Goal: Information Seeking & Learning: Learn about a topic

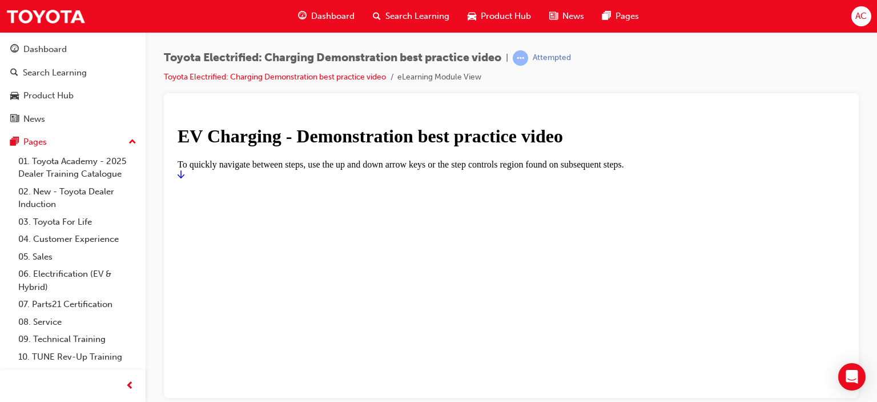
click at [184, 179] on link "Start" at bounding box center [181, 174] width 7 height 10
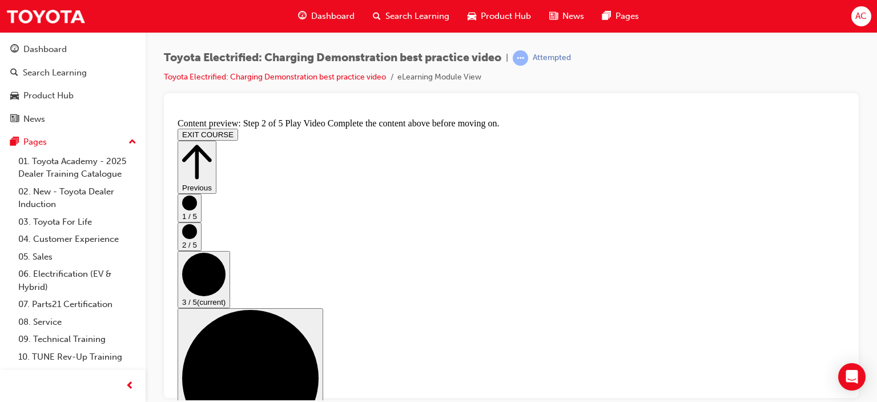
scroll to position [171, 0]
checkbox input "true"
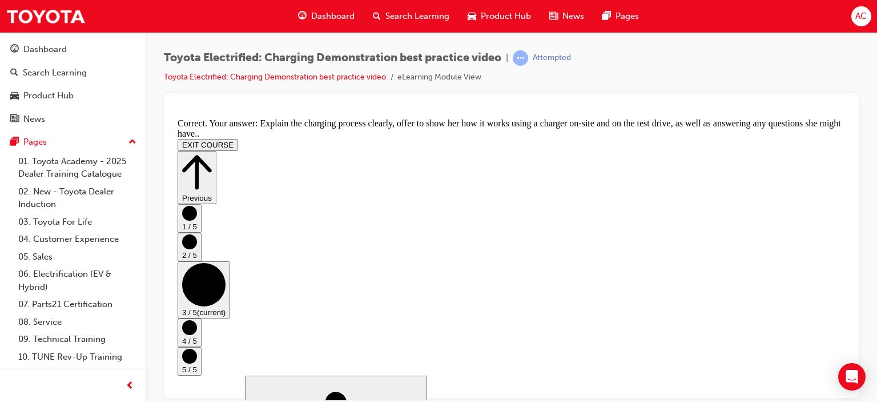
scroll to position [333, 0]
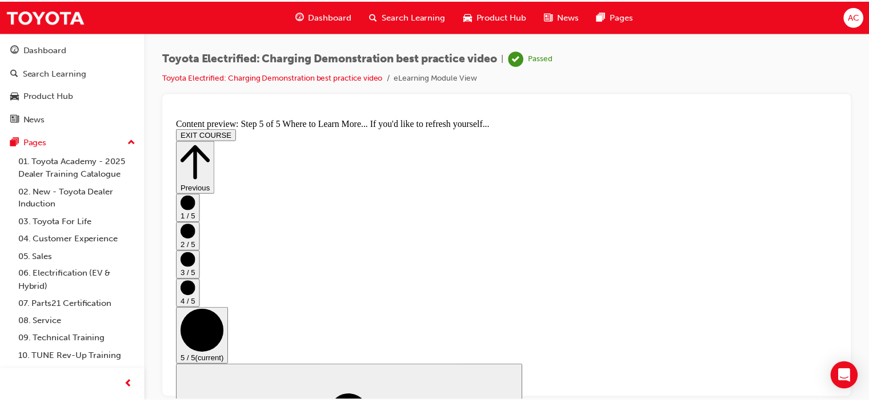
scroll to position [0, 0]
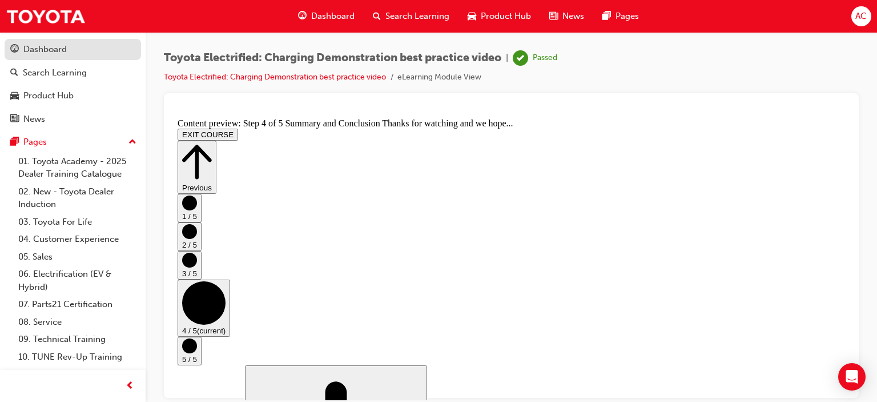
click at [35, 45] on div "Dashboard" at bounding box center [44, 49] width 43 height 13
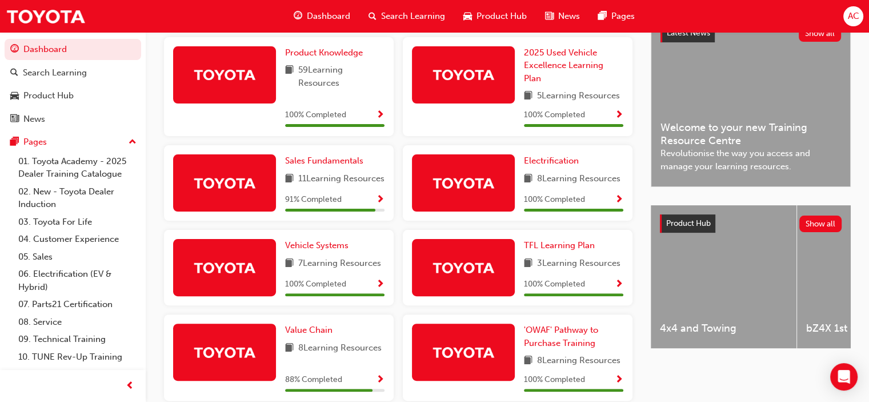
scroll to position [270, 0]
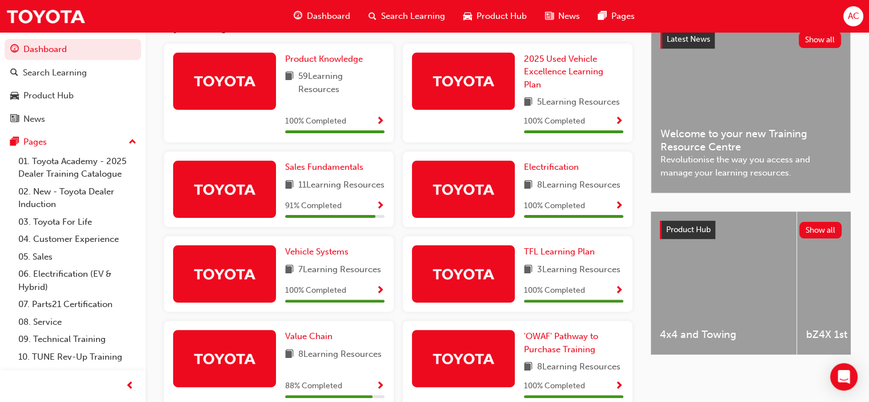
click at [379, 211] on span "Show Progress" at bounding box center [380, 206] width 9 height 10
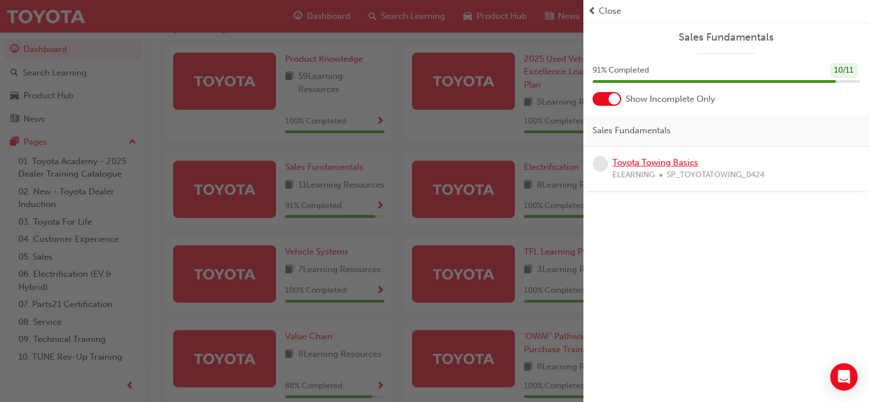
click at [681, 166] on link "Toyota Towing Basics" at bounding box center [655, 162] width 86 height 10
click at [454, 215] on div "button" at bounding box center [291, 201] width 583 height 402
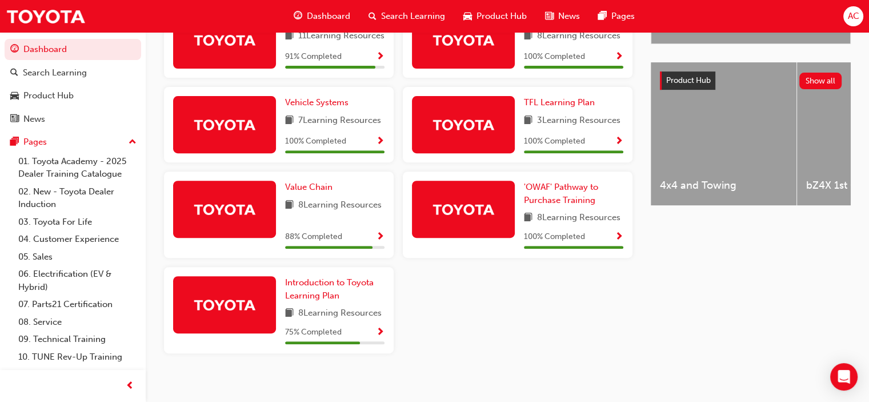
scroll to position [442, 0]
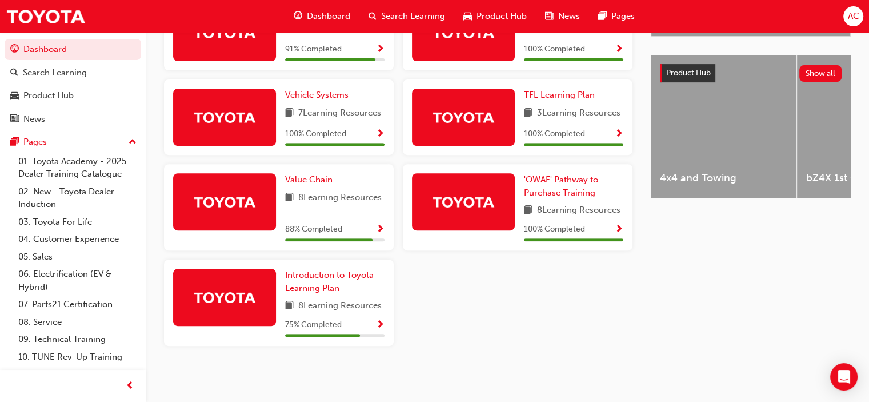
click at [382, 228] on span "Show Progress" at bounding box center [380, 229] width 9 height 10
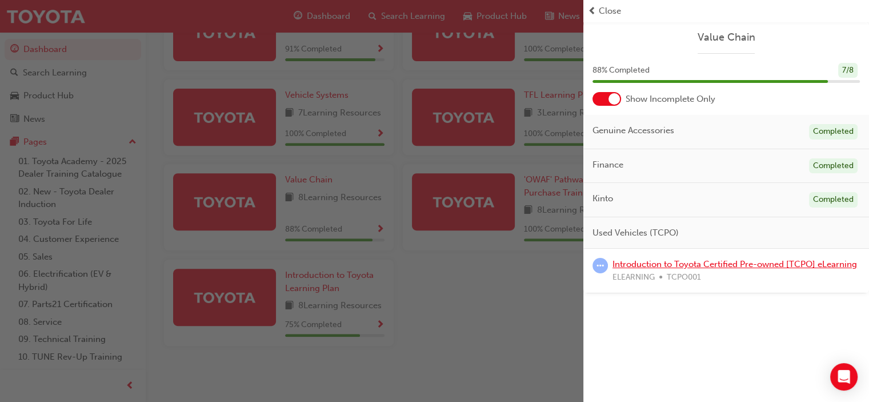
click at [645, 267] on link "Introduction to Toyota Certified Pre-owned [TCPO] eLearning" at bounding box center [734, 264] width 244 height 10
click at [376, 323] on div "button" at bounding box center [291, 201] width 583 height 402
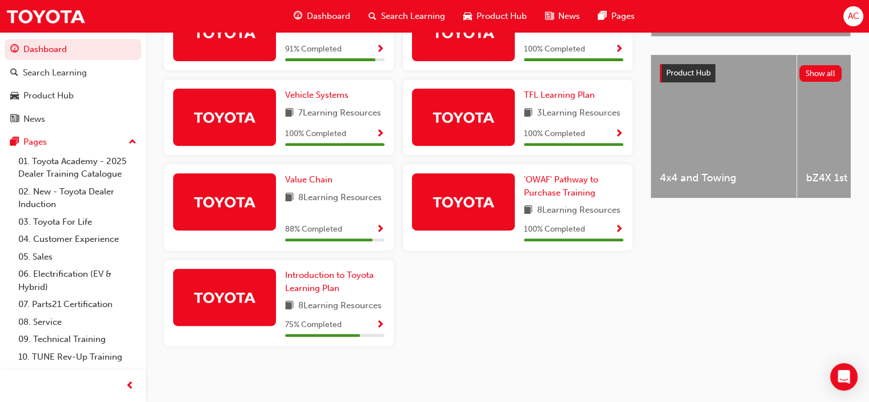
click at [376, 323] on span "Show Progress" at bounding box center [380, 325] width 9 height 10
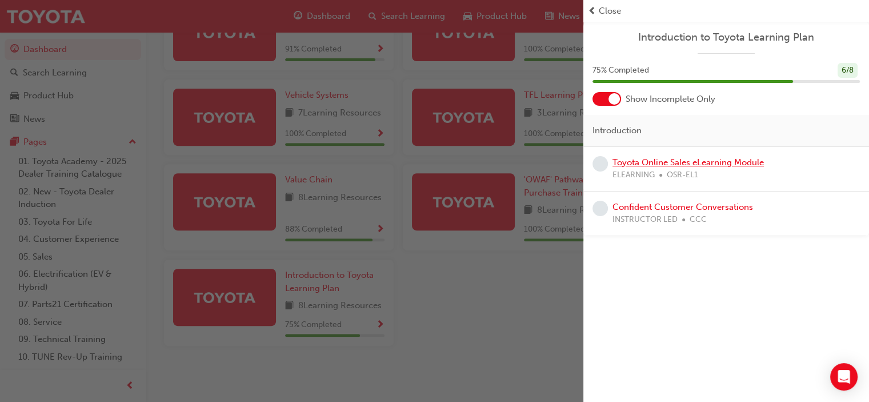
click at [689, 162] on link "Toyota Online Sales eLearning Module" at bounding box center [687, 162] width 151 height 10
click at [701, 210] on link "Confident Customer Conversations" at bounding box center [682, 207] width 141 height 10
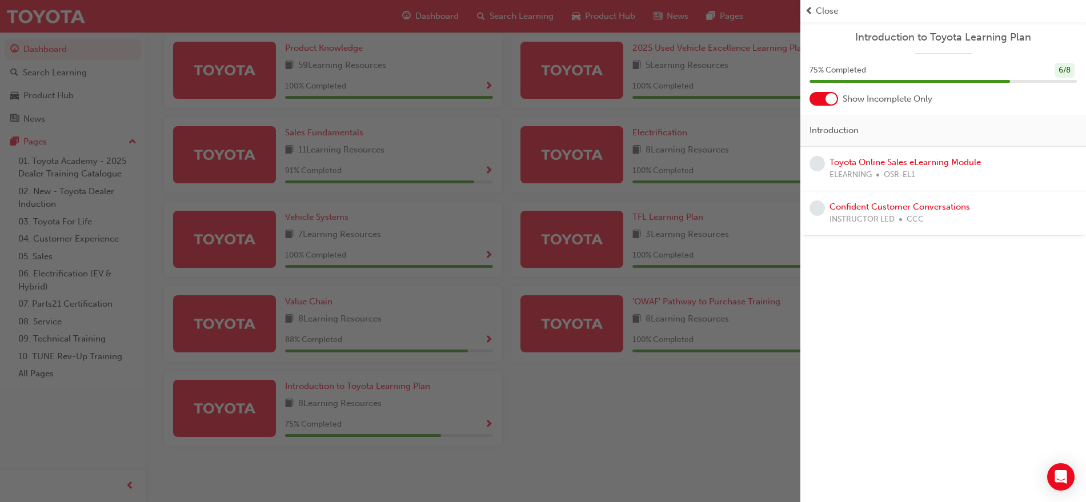
click at [753, 163] on div "button" at bounding box center [400, 251] width 800 height 502
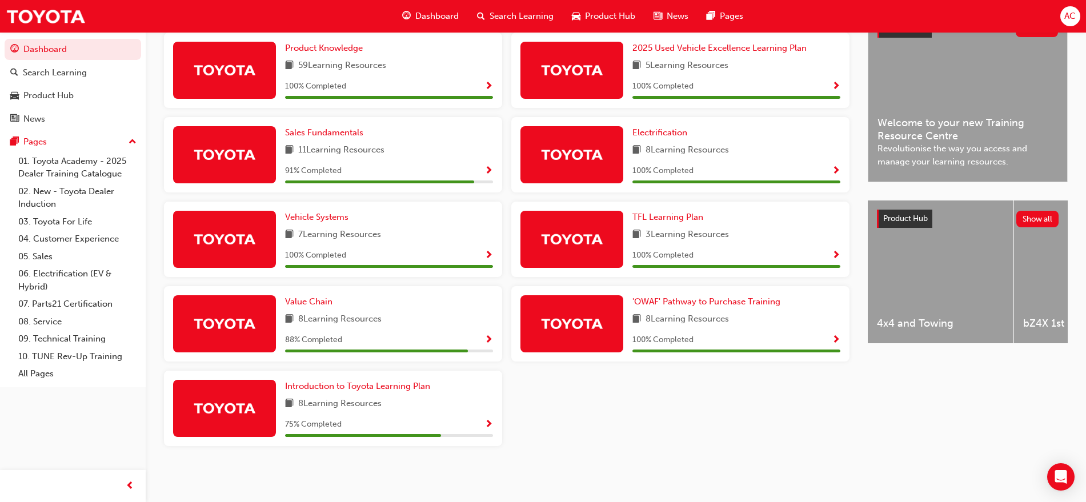
click at [489, 167] on span "Show Progress" at bounding box center [488, 171] width 9 height 10
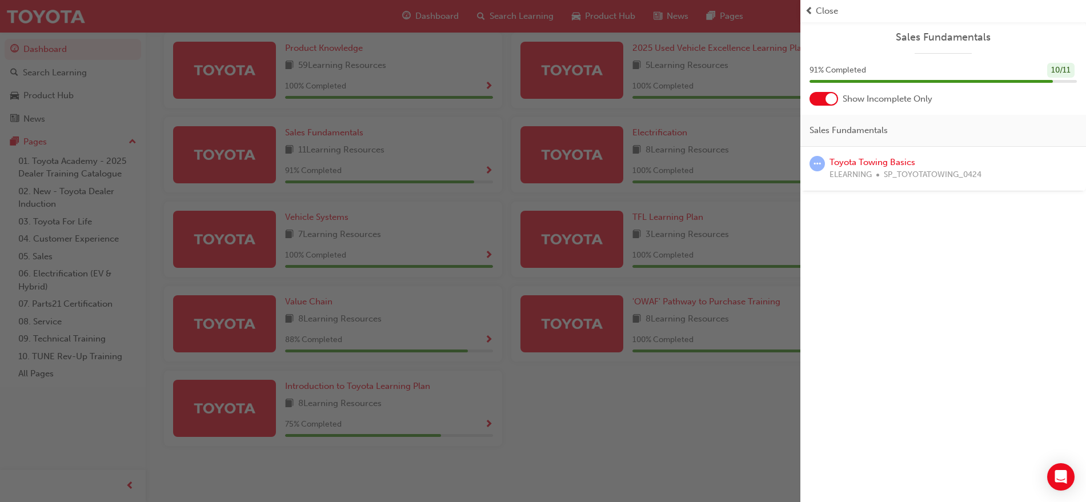
click at [451, 380] on div "button" at bounding box center [400, 251] width 800 height 502
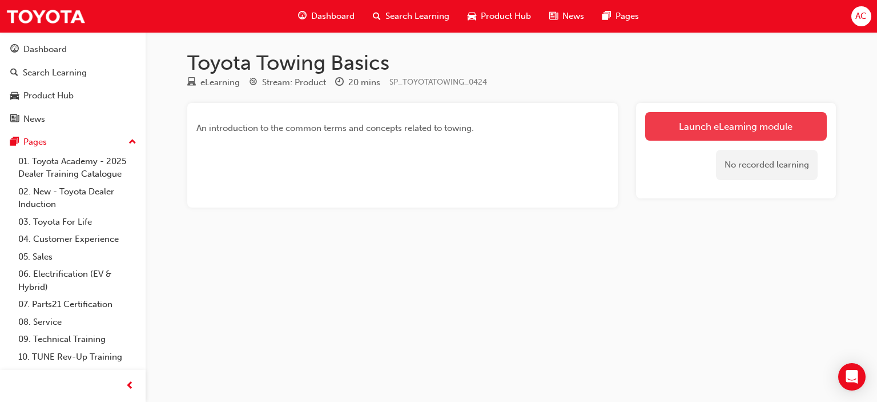
click at [686, 129] on link "Launch eLearning module" at bounding box center [736, 126] width 182 height 29
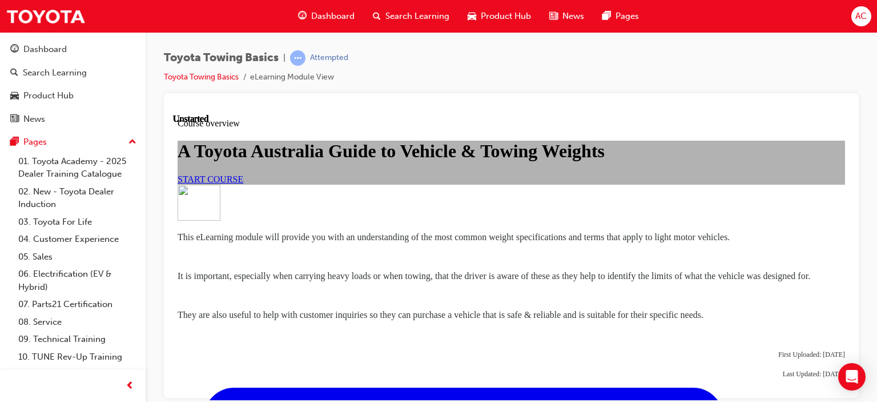
click at [375, 183] on div "A Toyota Australia Guide to Vehicle & Towing Weights START COURSE" at bounding box center [512, 161] width 668 height 43
click at [243, 183] on link "START COURSE" at bounding box center [211, 179] width 66 height 10
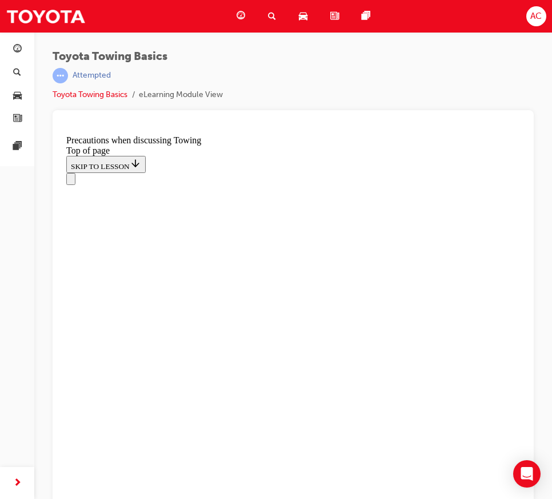
scroll to position [643, 0]
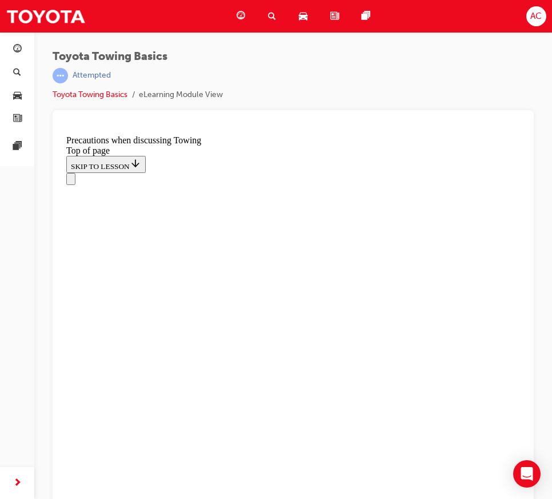
drag, startPoint x: 83, startPoint y: 272, endPoint x: 85, endPoint y: 281, distance: 8.7
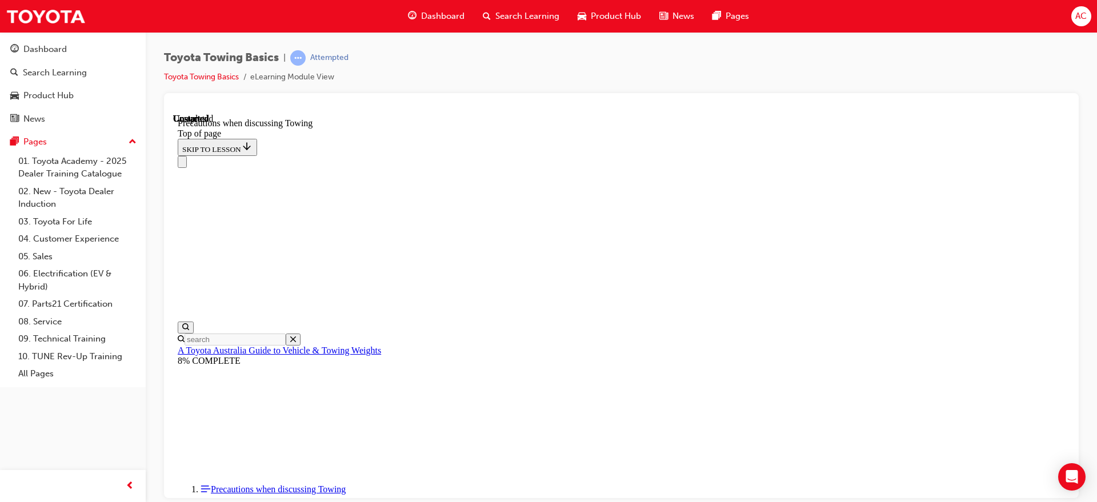
scroll to position [1254, 0]
drag, startPoint x: 837, startPoint y: 474, endPoint x: 829, endPoint y: 470, distance: 9.7
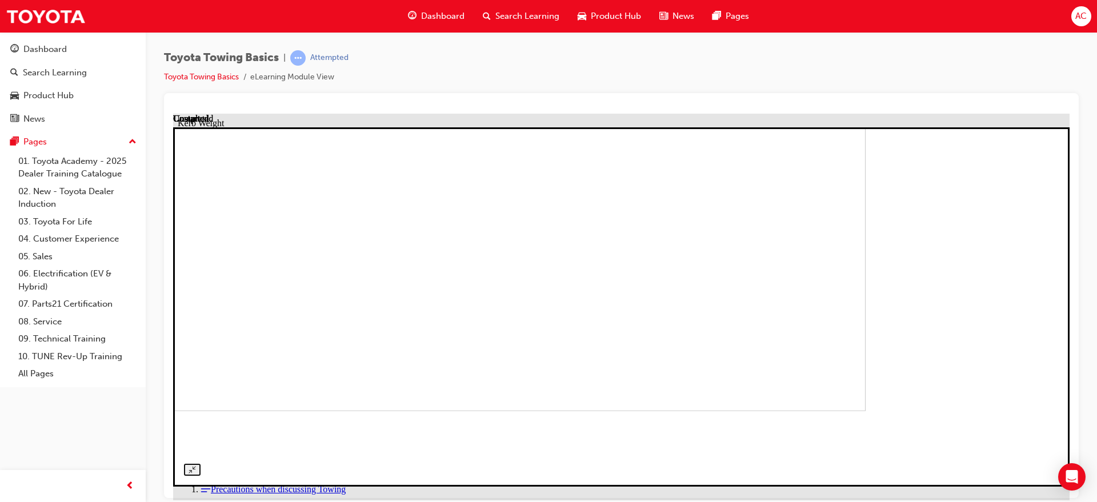
click at [595, 239] on img at bounding box center [417, 249] width 896 height 324
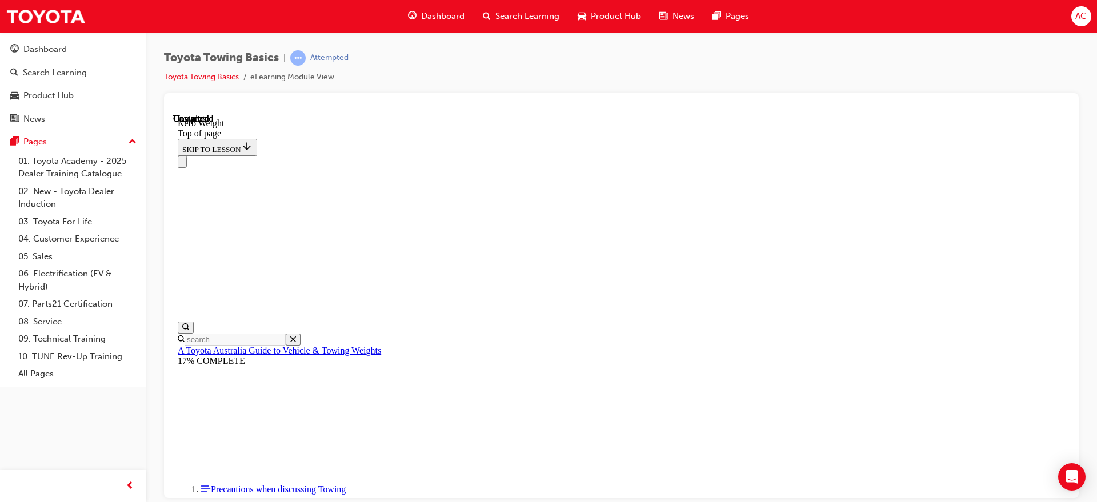
drag, startPoint x: 830, startPoint y: 360, endPoint x: 715, endPoint y: 147, distance: 242.8
copy div "Kerb weight includes: All standard equipment & factory fitted options All fluid…"
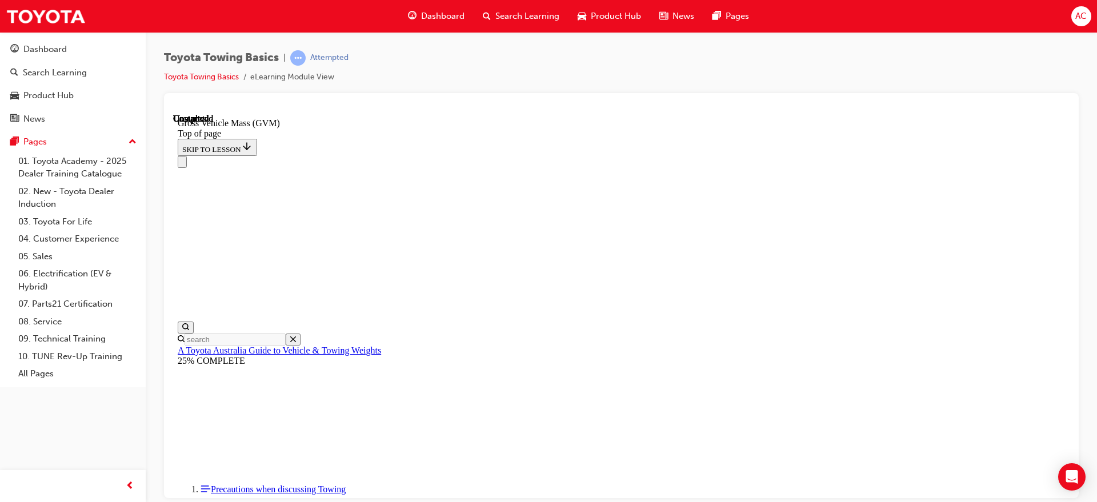
scroll to position [178, 0]
drag, startPoint x: 810, startPoint y: 414, endPoint x: 711, endPoint y: 209, distance: 227.9
copy div "It includes the kerb weight of the vehicle plus the weight of all the occupants…"
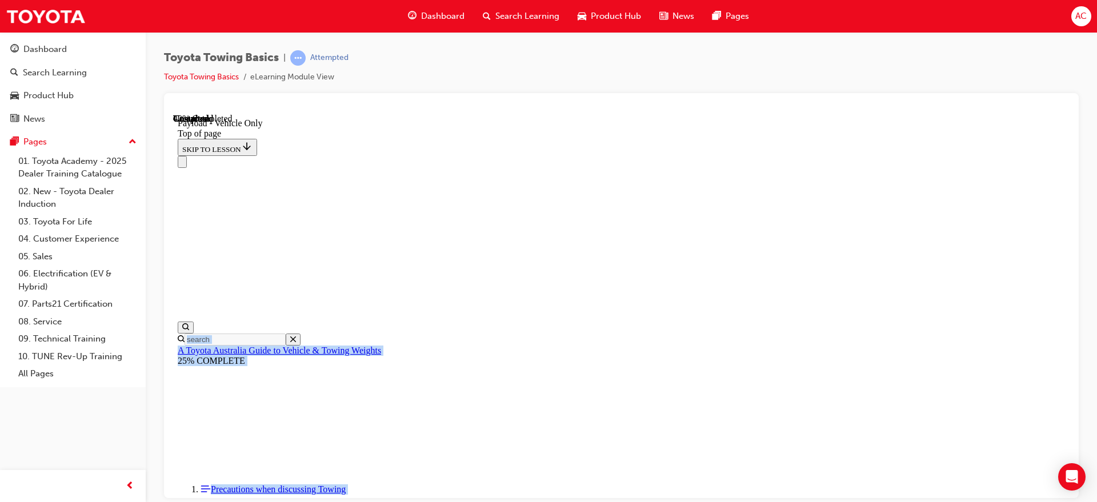
scroll to position [757, 0]
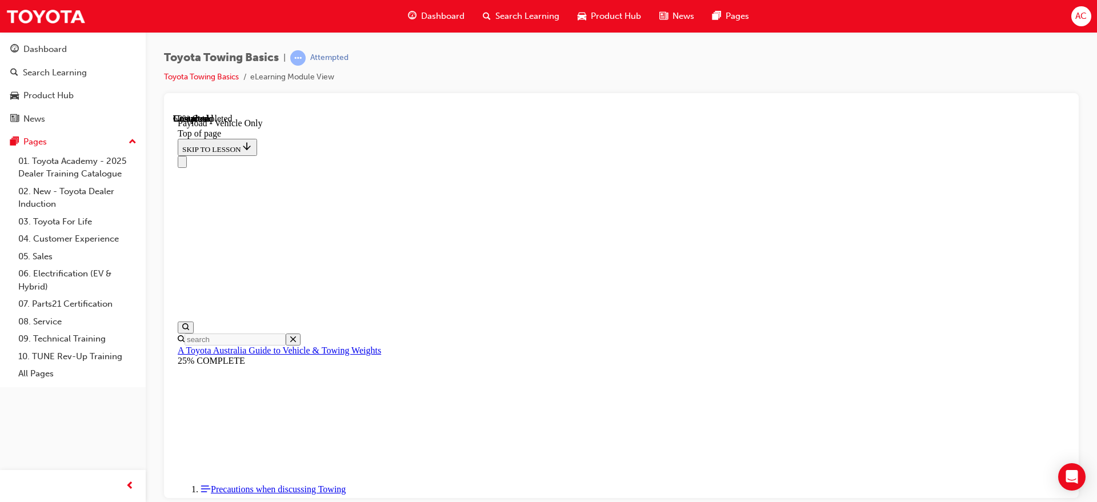
drag, startPoint x: 523, startPoint y: 261, endPoint x: 788, endPoint y: 261, distance: 265.0
copy section "This is based on many factors such as the vehicles body structure, its engine, …"
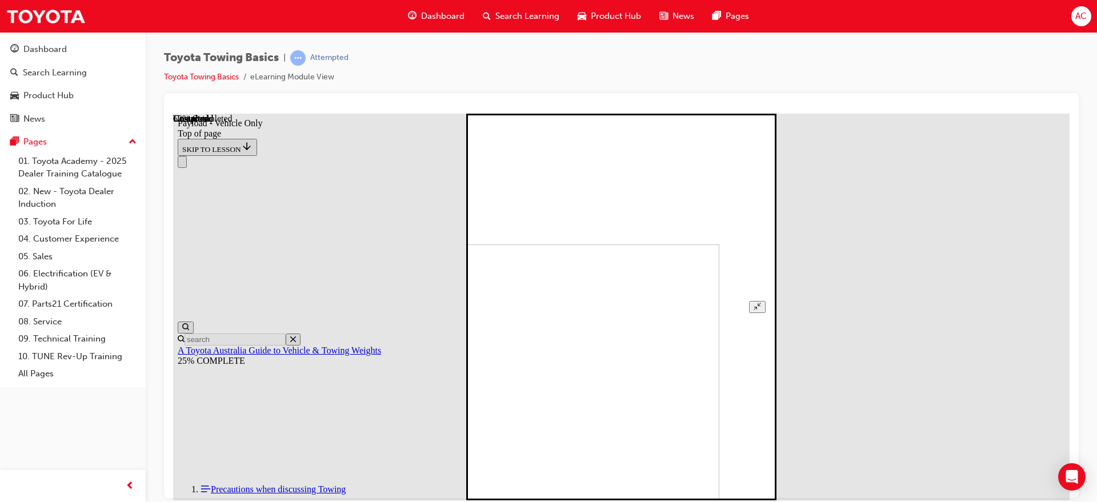
drag, startPoint x: 685, startPoint y: 266, endPoint x: 1027, endPoint y: 138, distance: 365.3
click at [765, 300] on button "Unzoom image" at bounding box center [757, 306] width 17 height 12
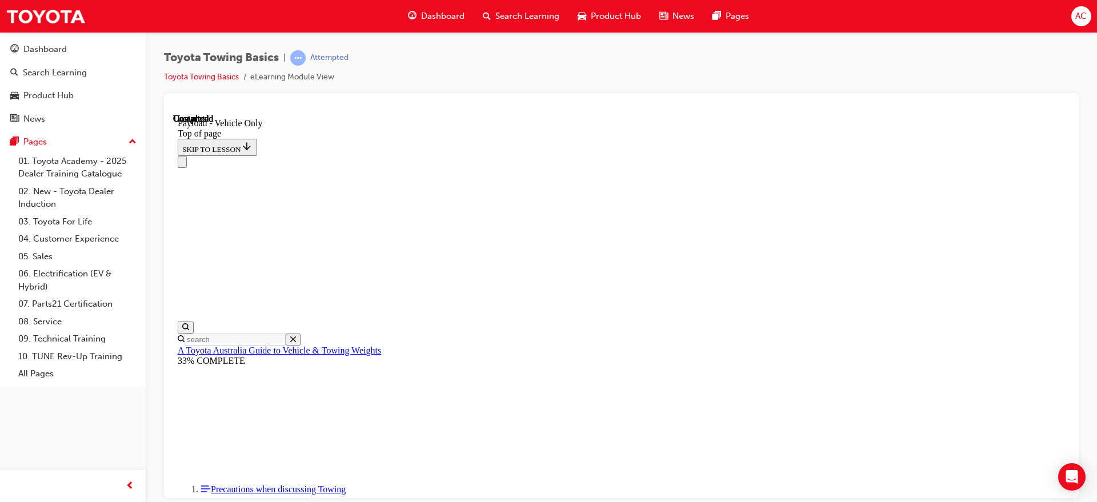
scroll to position [1073, 0]
drag, startPoint x: 470, startPoint y: 291, endPoint x: 569, endPoint y: 308, distance: 100.9
copy div "One of the complicating factors with this equation is determining the actual Ke…"
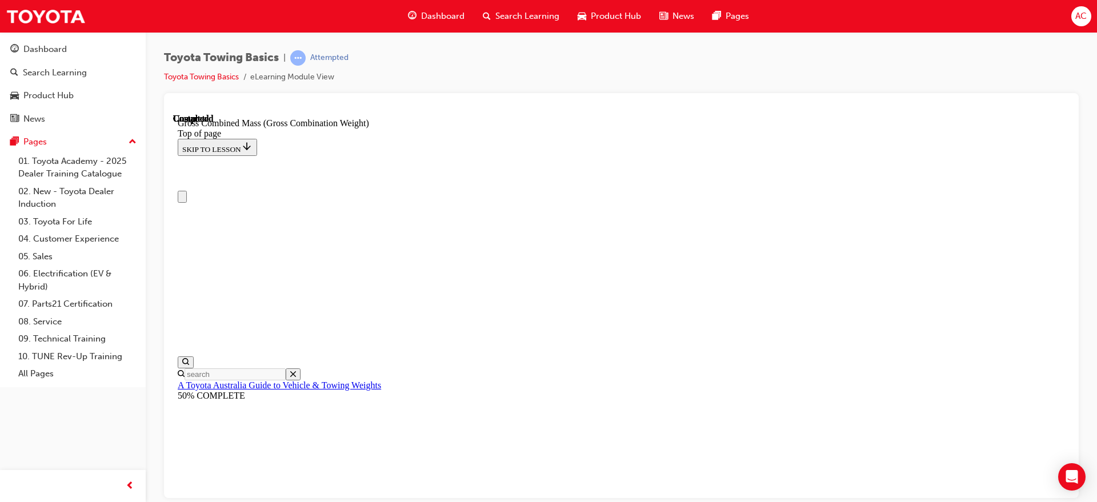
drag, startPoint x: 747, startPoint y: 244, endPoint x: 474, endPoint y: 219, distance: 274.1
copy div "Gross Combined Mass (Gross Combination Weight)"
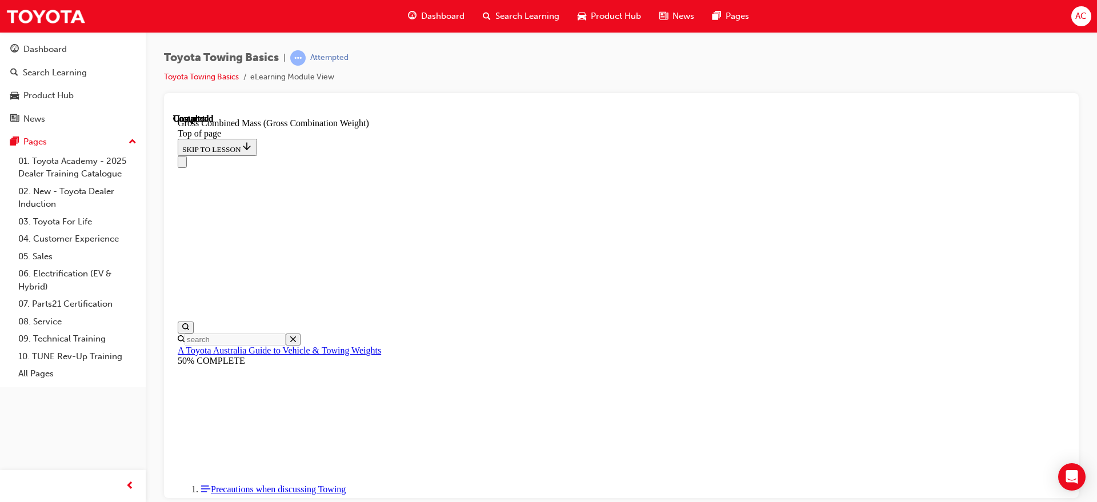
scroll to position [143, 0]
drag, startPoint x: 479, startPoint y: 270, endPoint x: 808, endPoint y: 311, distance: 331.6
copy p "The Gross Combined Mass is sometimes set by the vehicle manufacturer, otherwise…"
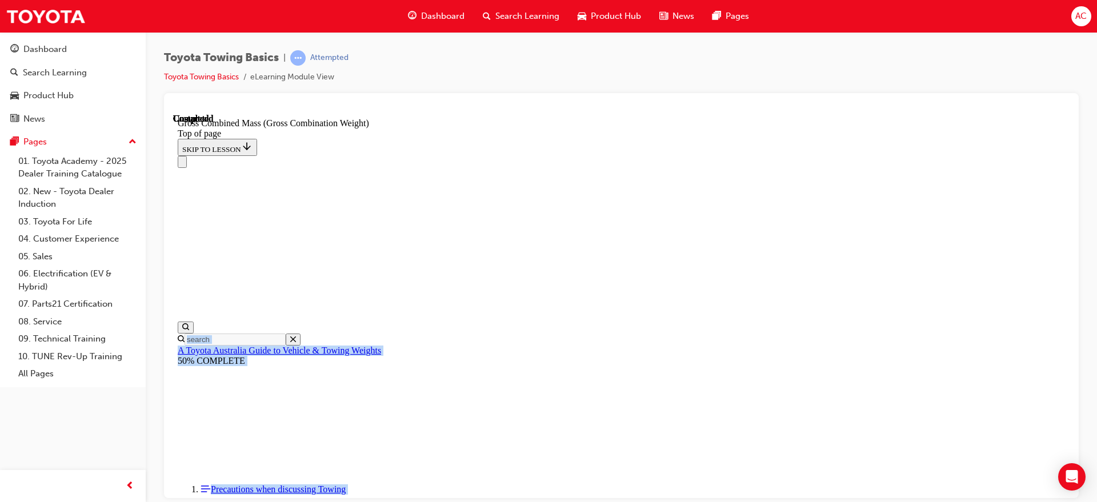
scroll to position [243, 0]
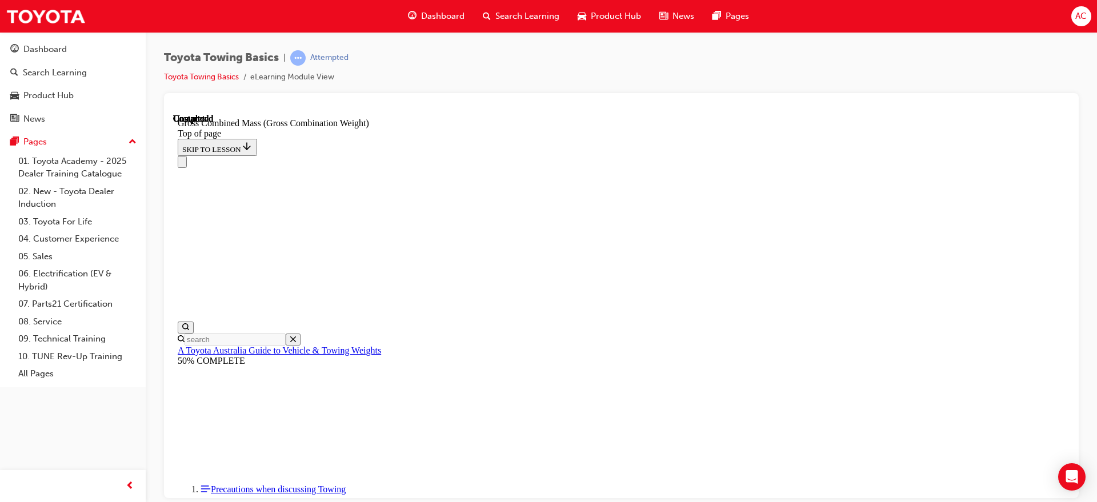
drag, startPoint x: 902, startPoint y: 319, endPoint x: 717, endPoint y: 237, distance: 202.5
copy div "With some vehicles, the Gross Combined Mass set by the vehicle manufacturer is …"
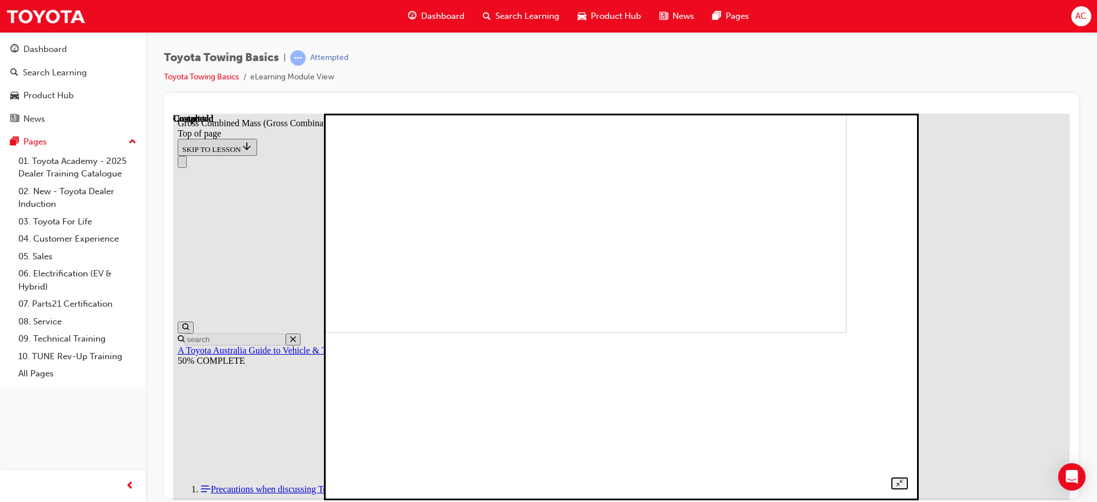
click at [523, 300] on img at bounding box center [568, 139] width 556 height 387
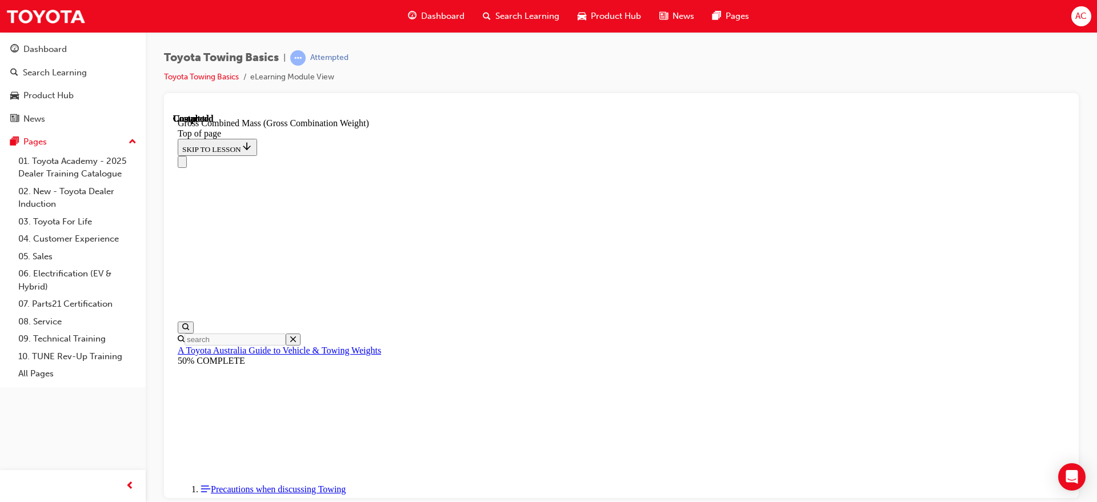
scroll to position [530, 0]
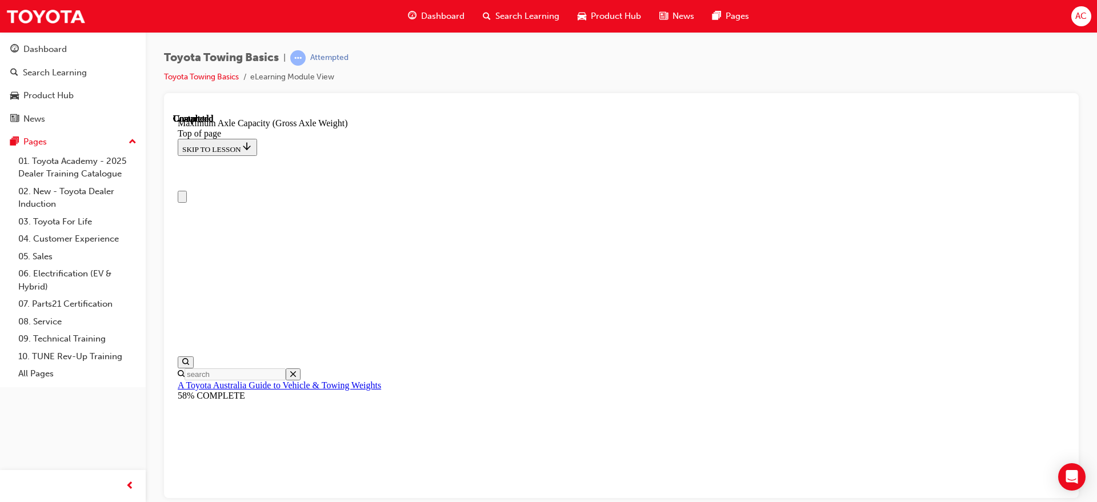
drag, startPoint x: 548, startPoint y: 241, endPoint x: 480, endPoint y: 215, distance: 72.7
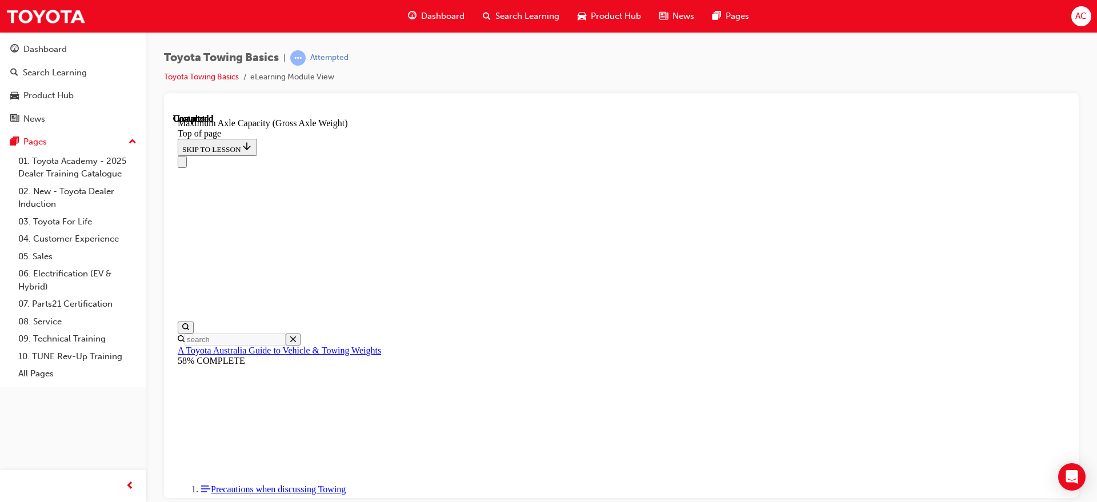
scroll to position [214, 0]
drag, startPoint x: 475, startPoint y: 182, endPoint x: 577, endPoint y: 333, distance: 181.9
copy div "They are based on many factors that are all designed to cope with a specified m…"
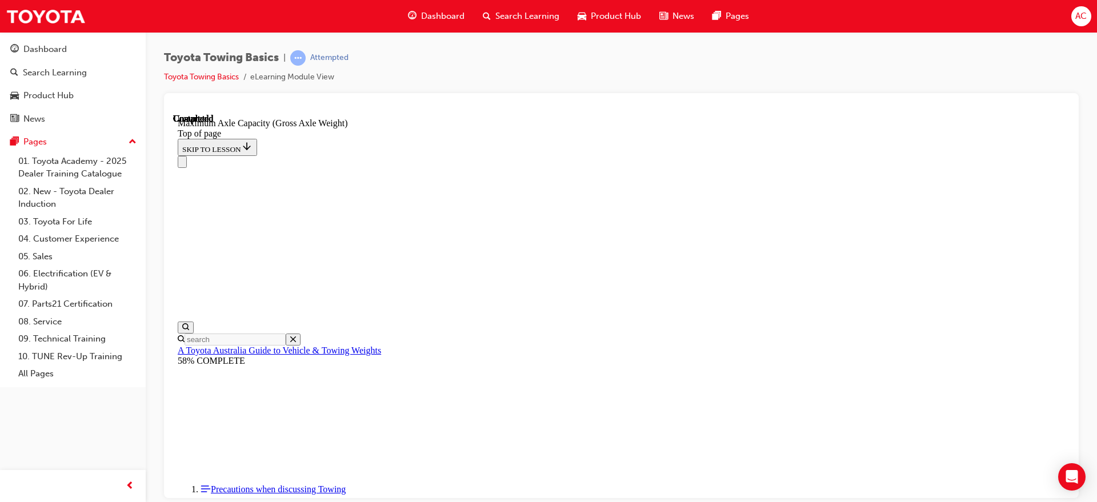
drag, startPoint x: 531, startPoint y: 166, endPoint x: 841, endPoint y: 292, distance: 334.3
copy div "mportant Note : The sum of the front & rear axle capacities is often greater th…"
drag, startPoint x: 962, startPoint y: 428, endPoint x: 712, endPoint y: 158, distance: 368.6
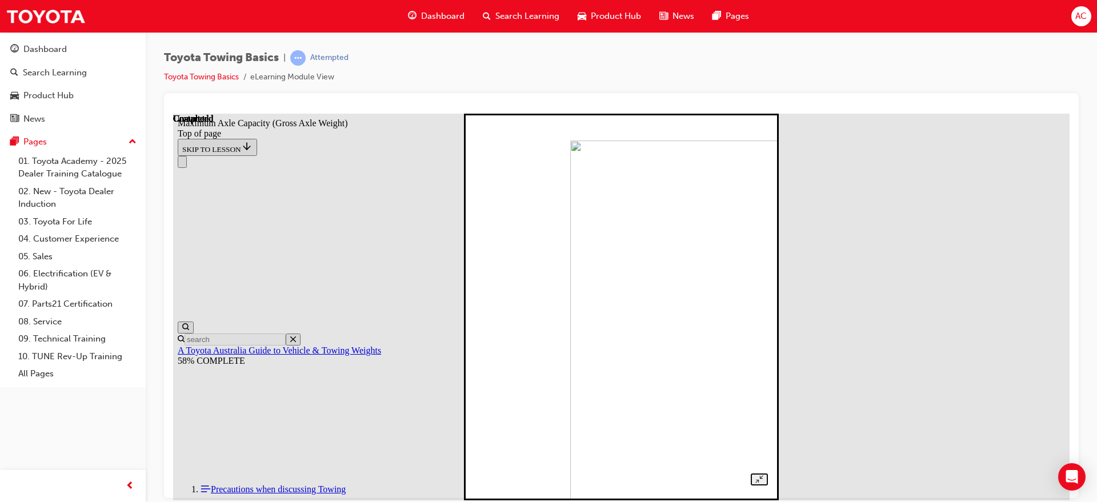
click at [767, 210] on div at bounding box center [621, 290] width 292 height 390
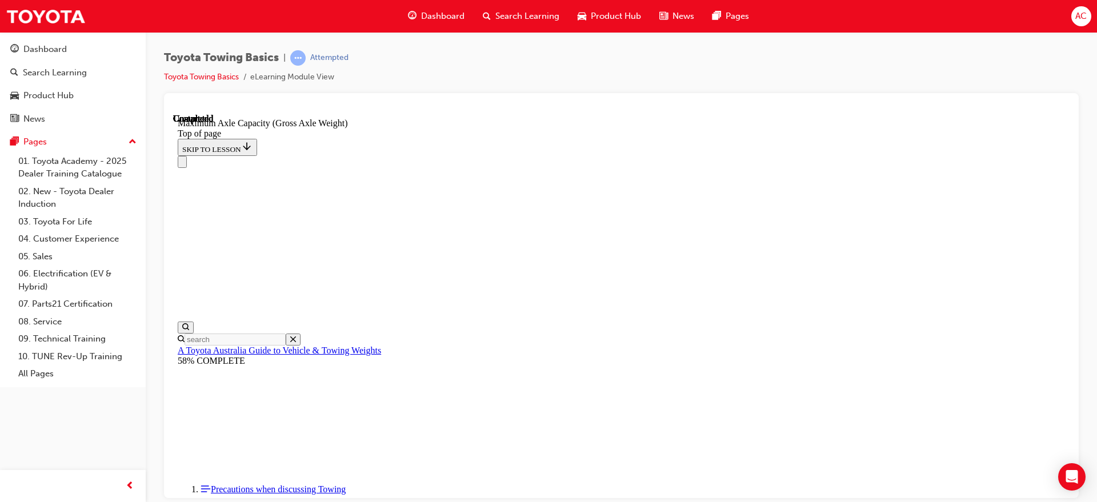
drag, startPoint x: 946, startPoint y: 436, endPoint x: 708, endPoint y: 146, distance: 375.4
copy div "1. If the load is positioned towards the rear and the rear axle load is at the …"
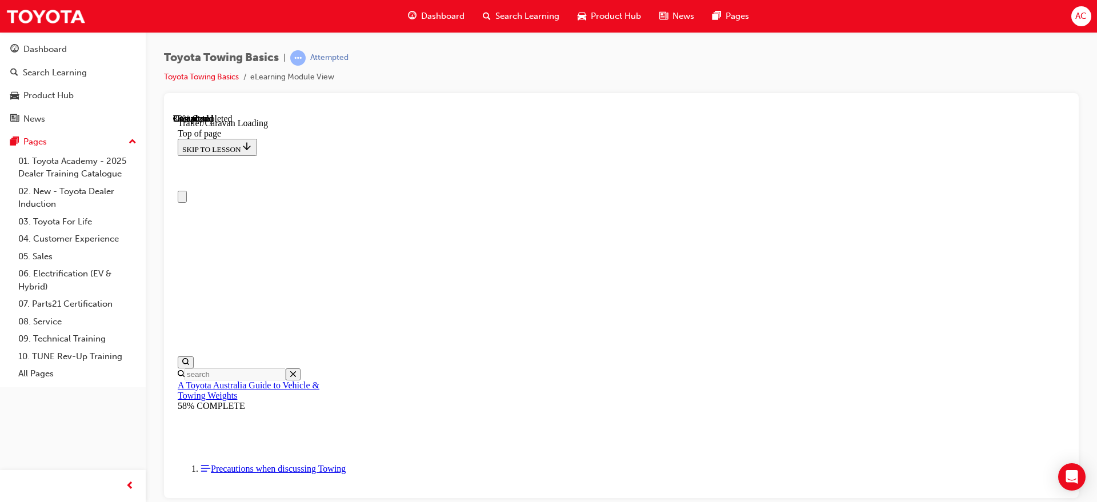
drag, startPoint x: 501, startPoint y: 220, endPoint x: 821, endPoint y: 232, distance: 320.1
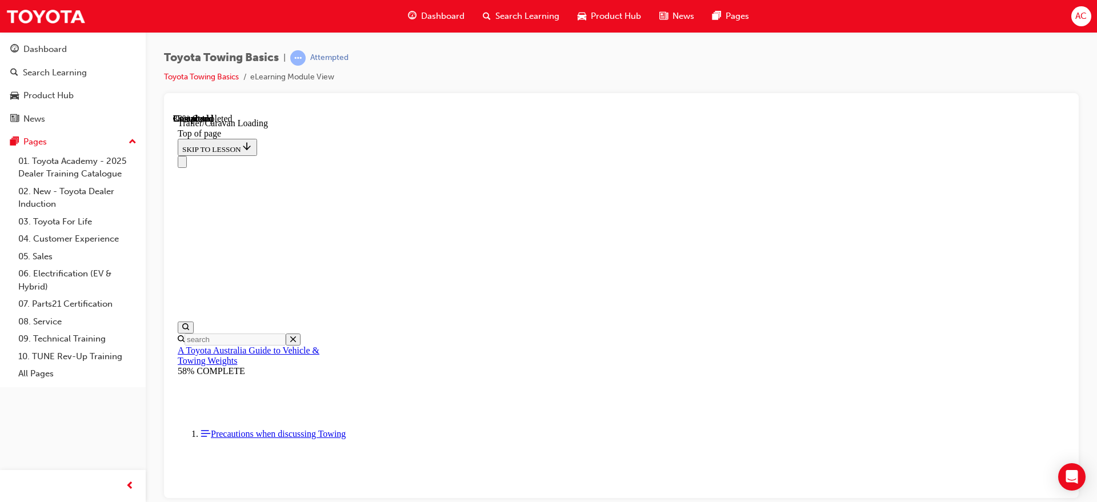
scroll to position [214, 0]
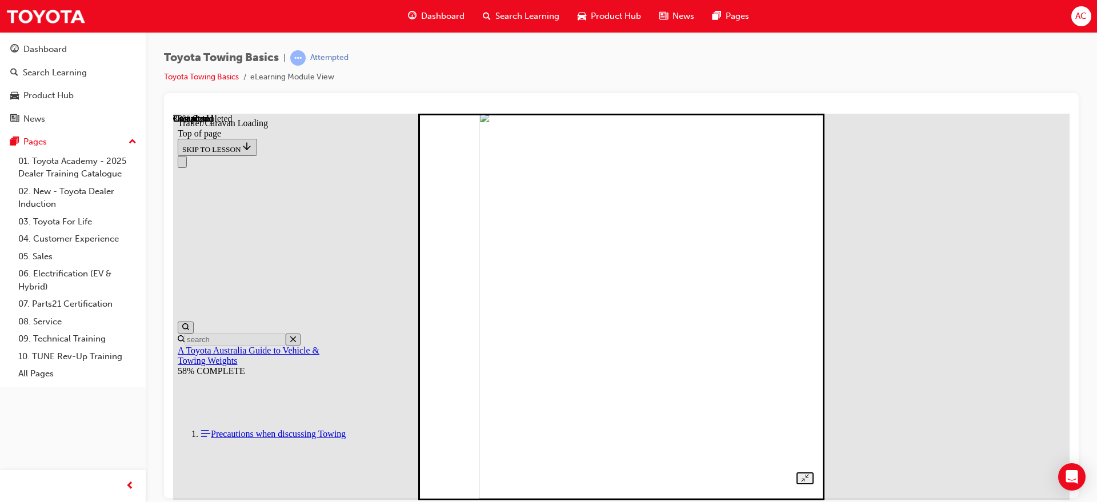
click at [609, 278] on img at bounding box center [662, 304] width 367 height 387
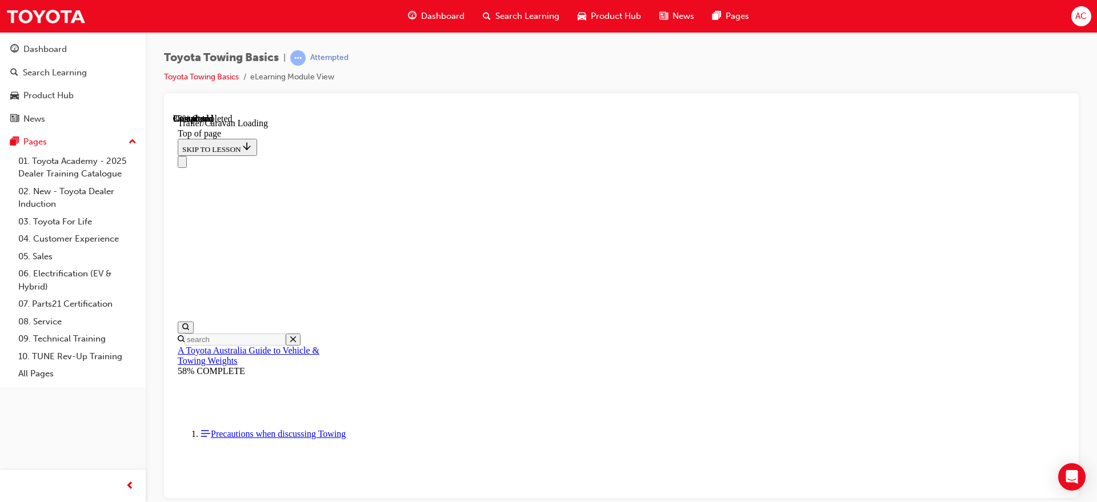
drag, startPoint x: 908, startPoint y: 356, endPoint x: 723, endPoint y: 177, distance: 257.7
drag, startPoint x: 717, startPoint y: 203, endPoint x: 915, endPoint y: 455, distance: 320.6
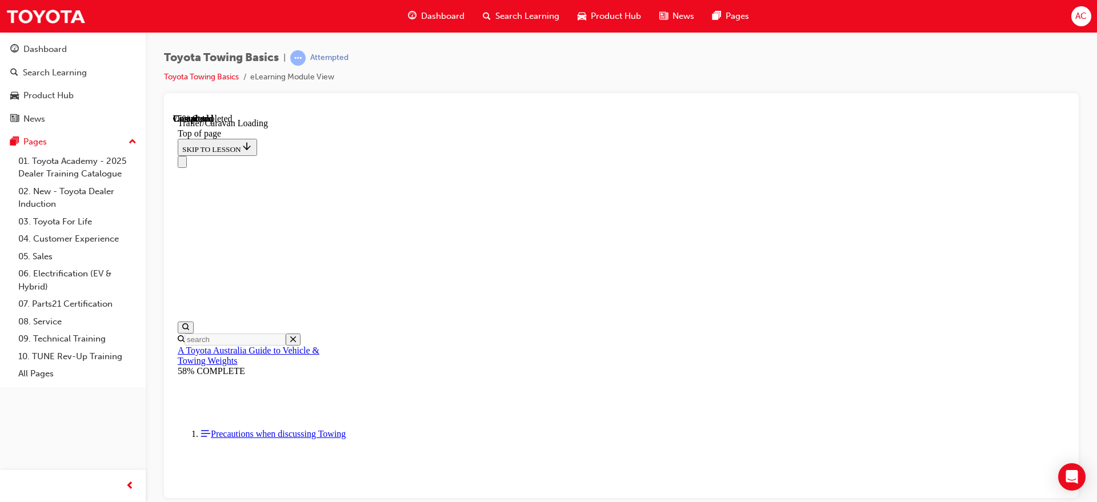
scroll to position [786, 0]
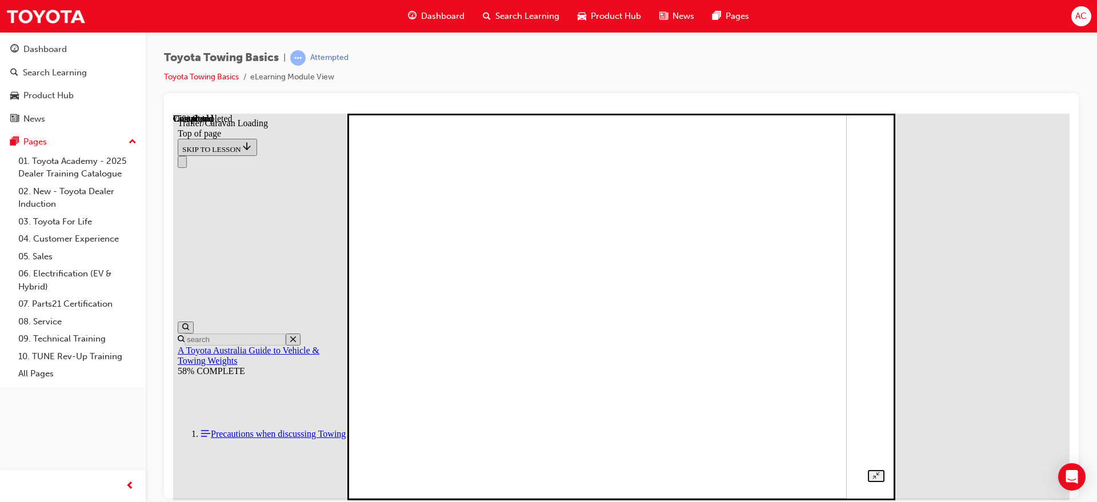
drag, startPoint x: 537, startPoint y: 242, endPoint x: 557, endPoint y: 237, distance: 20.6
click at [557, 237] on img at bounding box center [591, 304] width 509 height 387
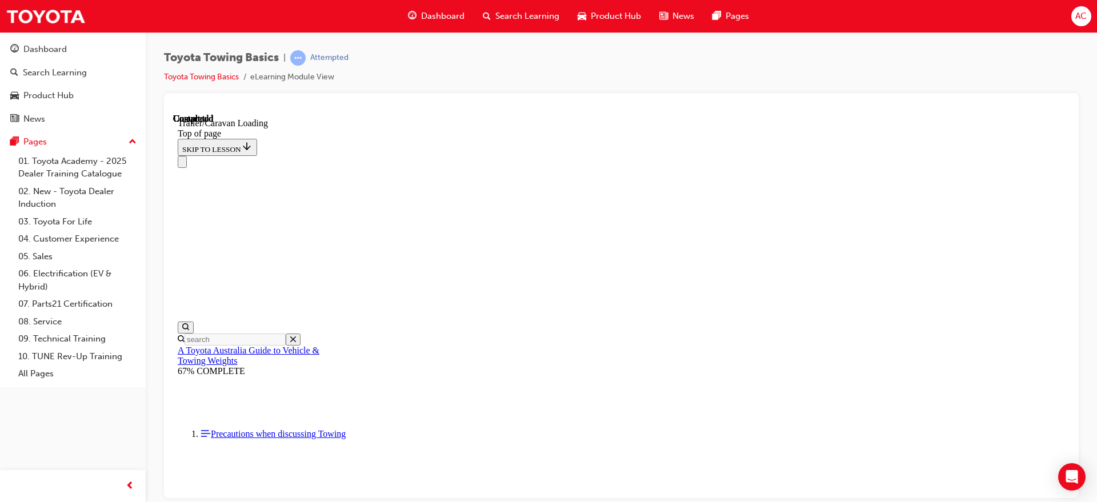
scroll to position [1657, 0]
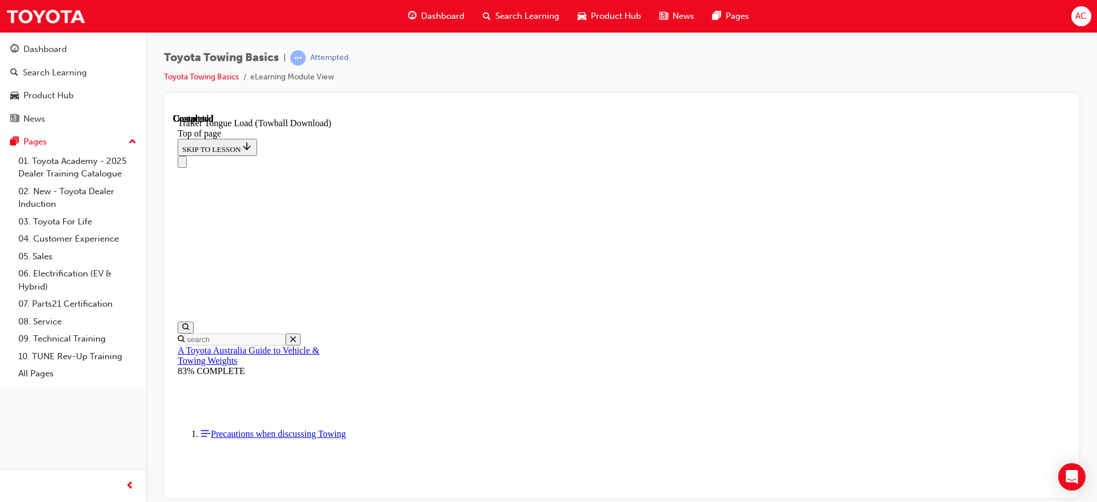
drag, startPoint x: 876, startPoint y: 484, endPoint x: 864, endPoint y: 475, distance: 15.0
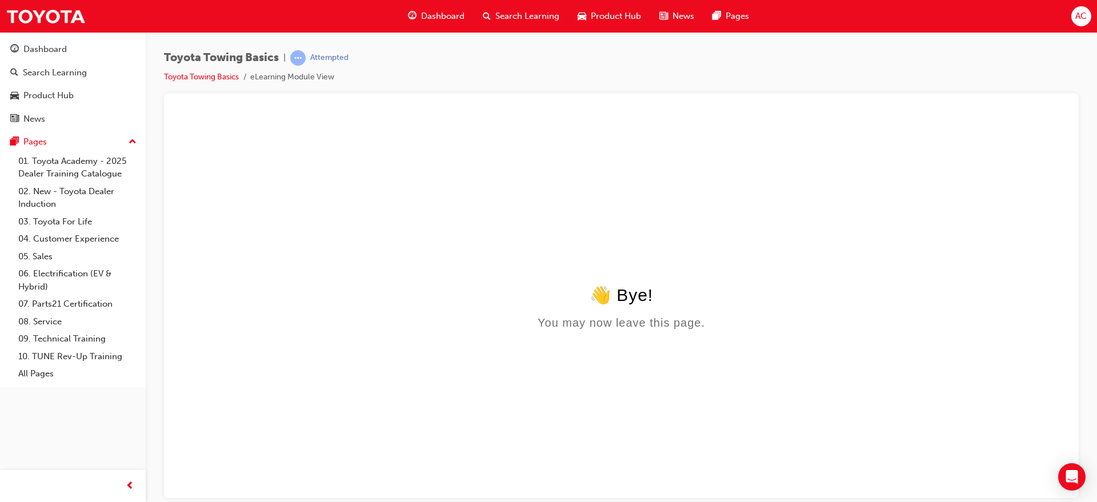
scroll to position [0, 0]
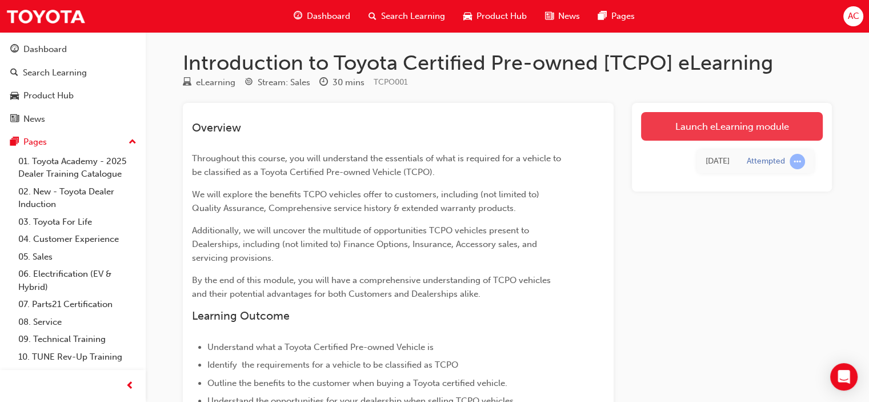
click at [720, 122] on link "Launch eLearning module" at bounding box center [732, 126] width 182 height 29
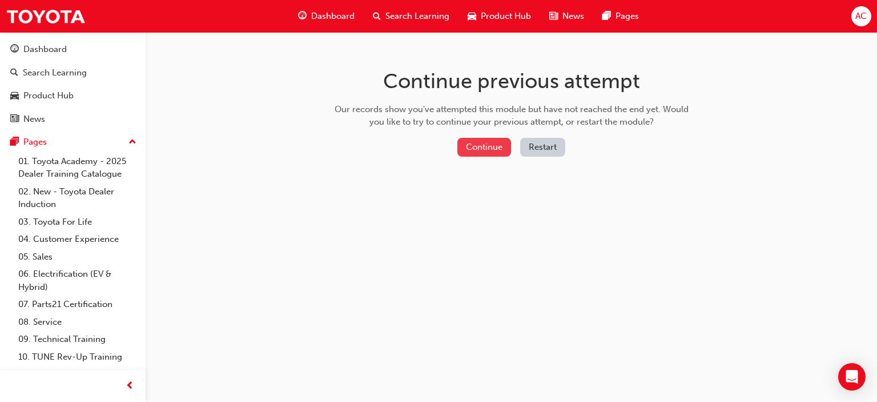
click at [495, 151] on button "Continue" at bounding box center [485, 147] width 54 height 19
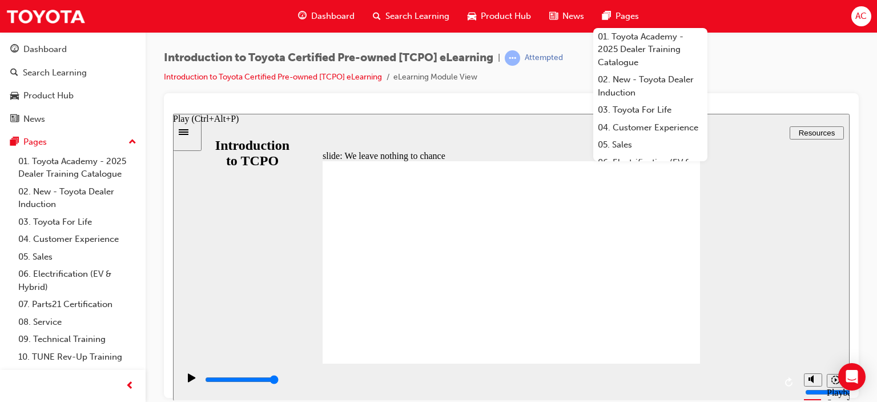
click at [182, 382] on div "Play (Ctrl+Alt+P)" at bounding box center [191, 381] width 19 height 19
drag, startPoint x: 652, startPoint y: 318, endPoint x: 670, endPoint y: 334, distance: 24.7
drag, startPoint x: 691, startPoint y: 340, endPoint x: 489, endPoint y: 281, distance: 210.2
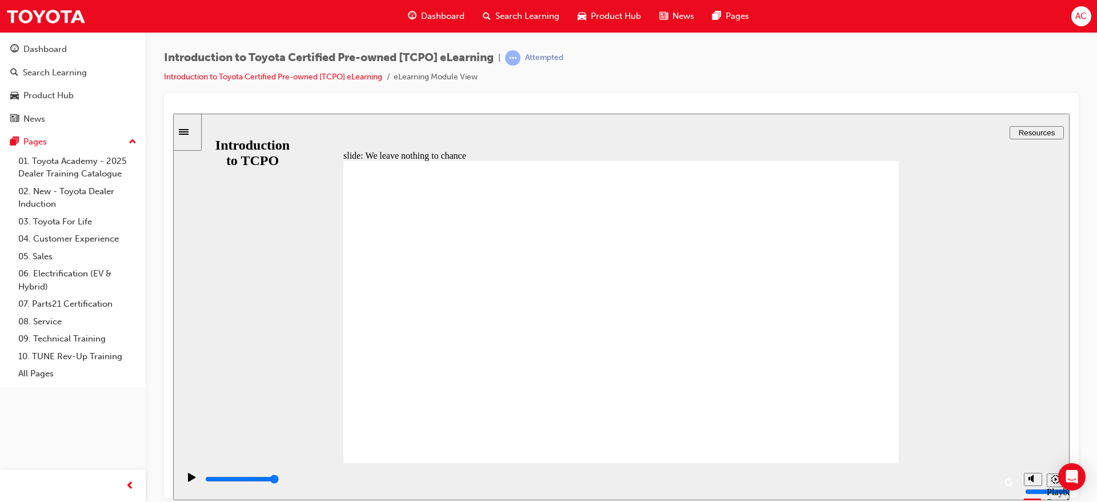
click at [877, 298] on div at bounding box center [621, 295] width 914 height 405
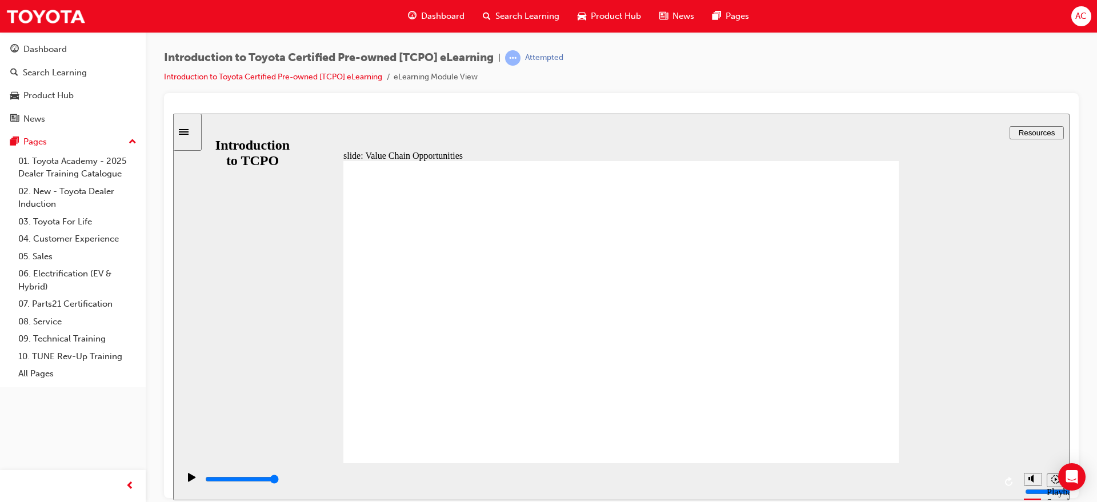
drag, startPoint x: 400, startPoint y: 346, endPoint x: 414, endPoint y: 350, distance: 14.4
click at [877, 351] on div "slide: Value Chain Opportunities Rectangle 1 CLOSE CLOSE Finance Rectangle 4 To…" at bounding box center [621, 306] width 896 height 387
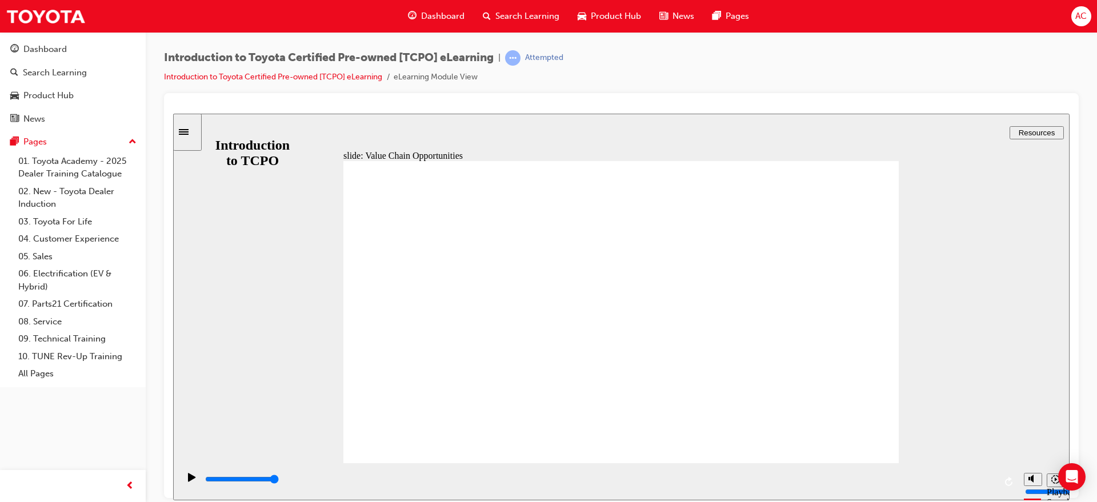
drag, startPoint x: 609, startPoint y: 359, endPoint x: 631, endPoint y: 291, distance: 71.4
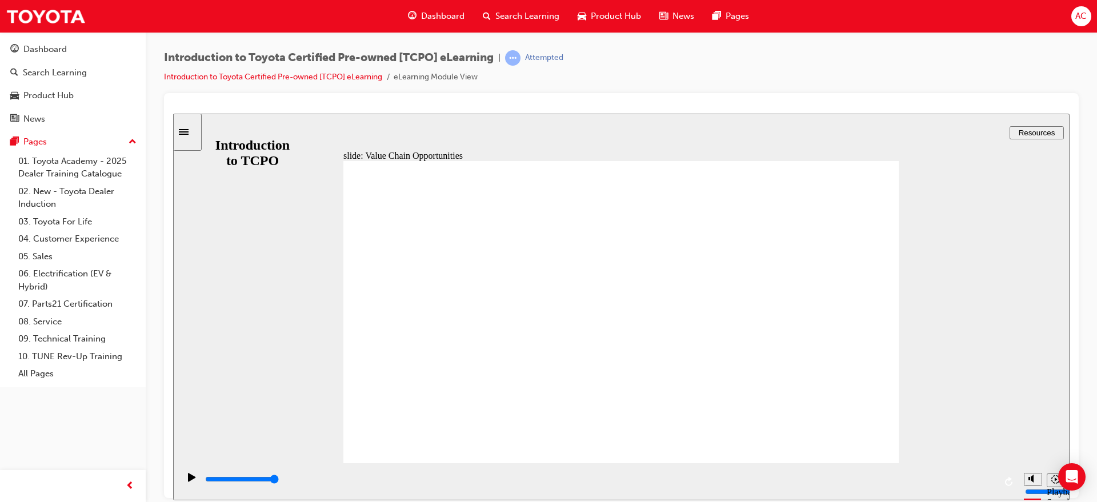
drag, startPoint x: 647, startPoint y: 223, endPoint x: 699, endPoint y: 225, distance: 52.0
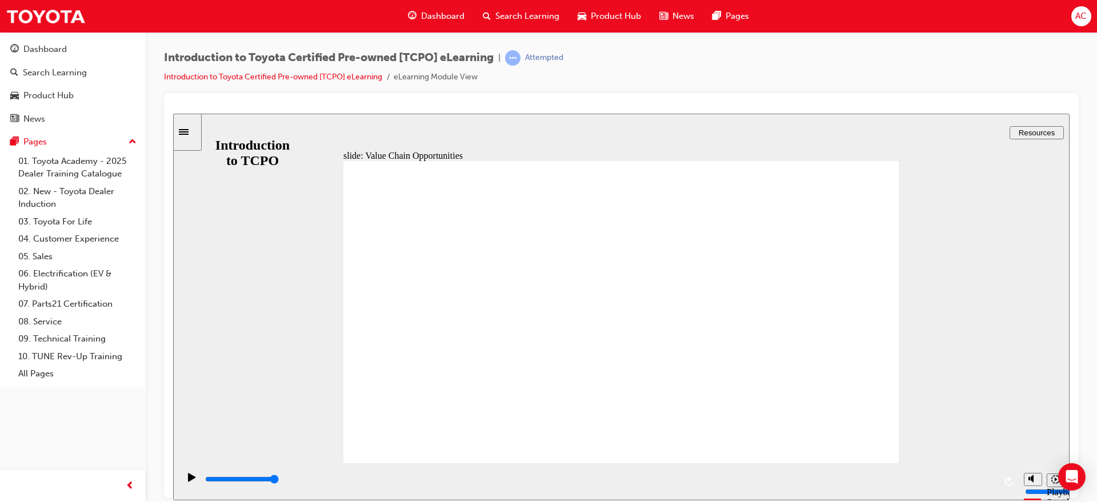
drag, startPoint x: 1066, startPoint y: 276, endPoint x: 1059, endPoint y: 275, distance: 7.6
click at [877, 276] on div "slide: Value Chain Opportunities Rectangle 1 Group 2 CLOSE CLOSE Insurance Rect…" at bounding box center [621, 306] width 896 height 387
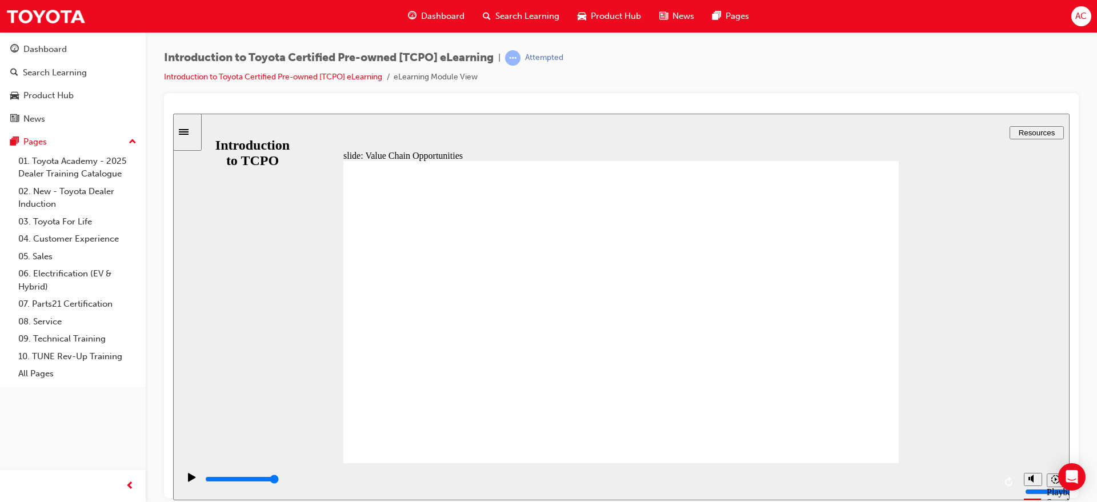
click at [877, 337] on div "slide: Value Chain Opportunities Rectangle 1 CLOSE CLOSE Accessories There is a…" at bounding box center [621, 306] width 896 height 387
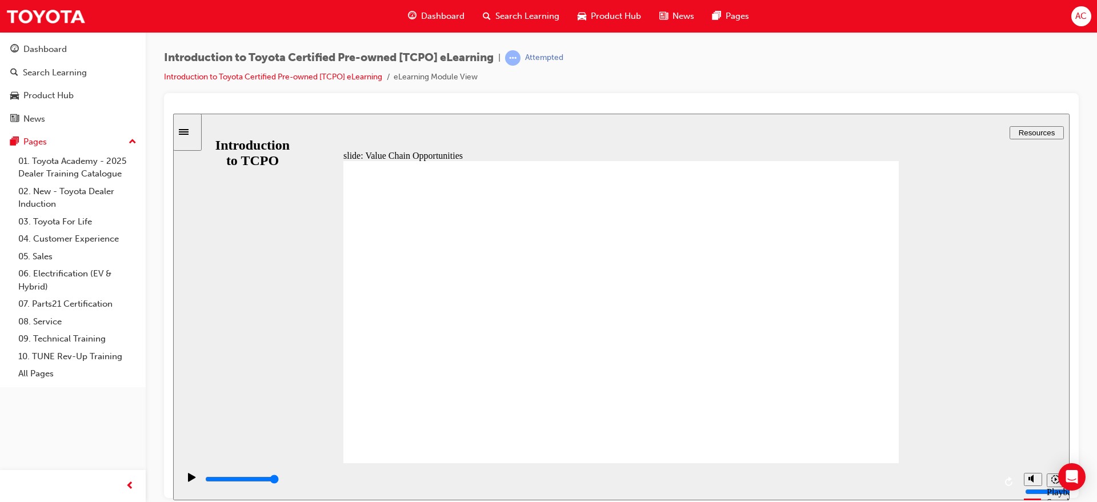
drag, startPoint x: 1028, startPoint y: 356, endPoint x: 712, endPoint y: 295, distance: 321.8
click at [877, 354] on div "slide: Value Chain Opportunities Rectangle 1 CLOSE CLOSE Servicing If a custome…" at bounding box center [621, 306] width 896 height 387
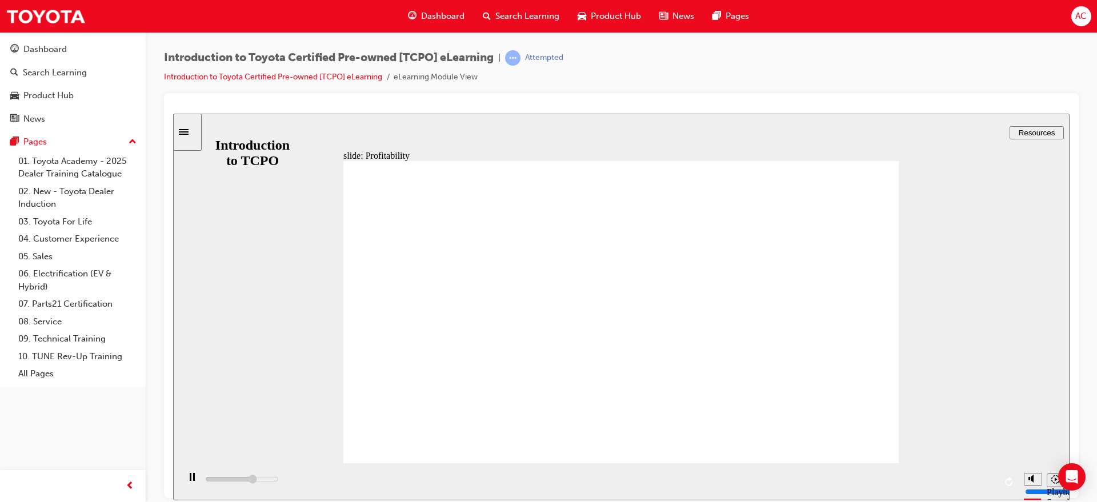
click at [877, 296] on div "slide: Profitability Profitability Used Vehicles is critical to a Dealership’s …" at bounding box center [621, 306] width 896 height 387
click at [877, 228] on div "slide: Profitability Profitability Used Vehicles is critical to a Dealership’s …" at bounding box center [621, 306] width 896 height 387
drag, startPoint x: 567, startPoint y: 270, endPoint x: 570, endPoint y: 295, distance: 25.4
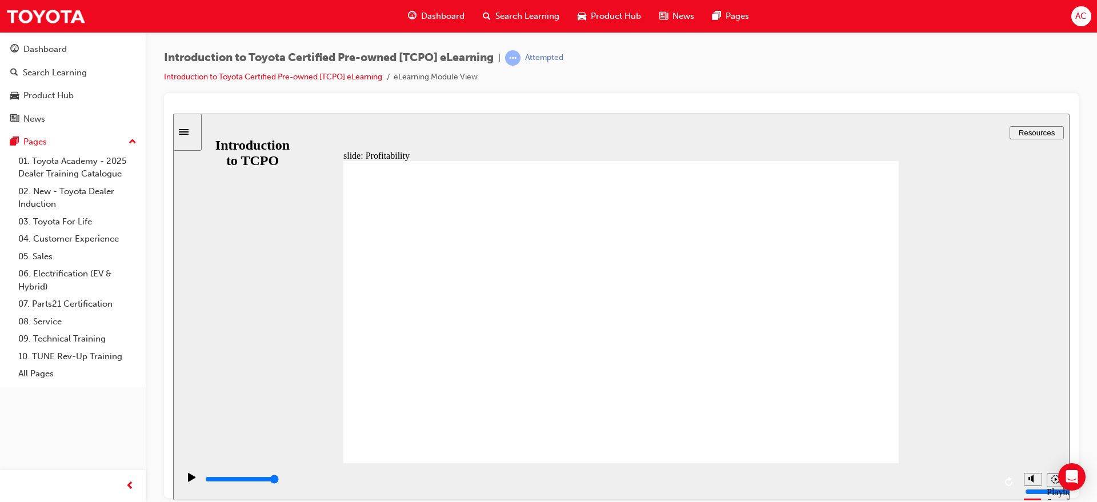
drag, startPoint x: 919, startPoint y: 376, endPoint x: 749, endPoint y: 184, distance: 256.6
click at [877, 376] on div "slide: Profitability Rectangle 2 Group 3 Rectangle 1 Did you know? Recently Toy…" at bounding box center [621, 306] width 896 height 387
drag, startPoint x: 748, startPoint y: 203, endPoint x: 755, endPoint y: 352, distance: 149.2
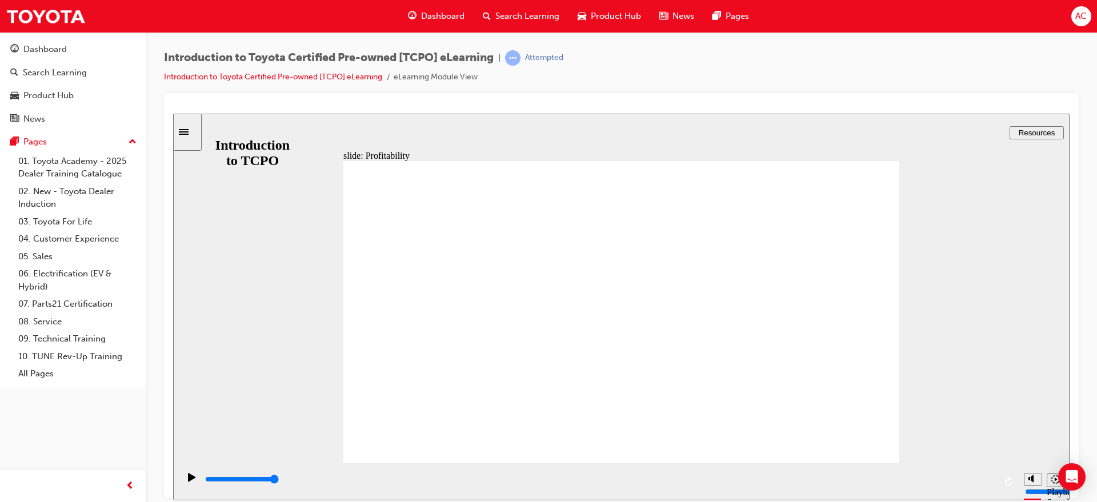
type input "7700"
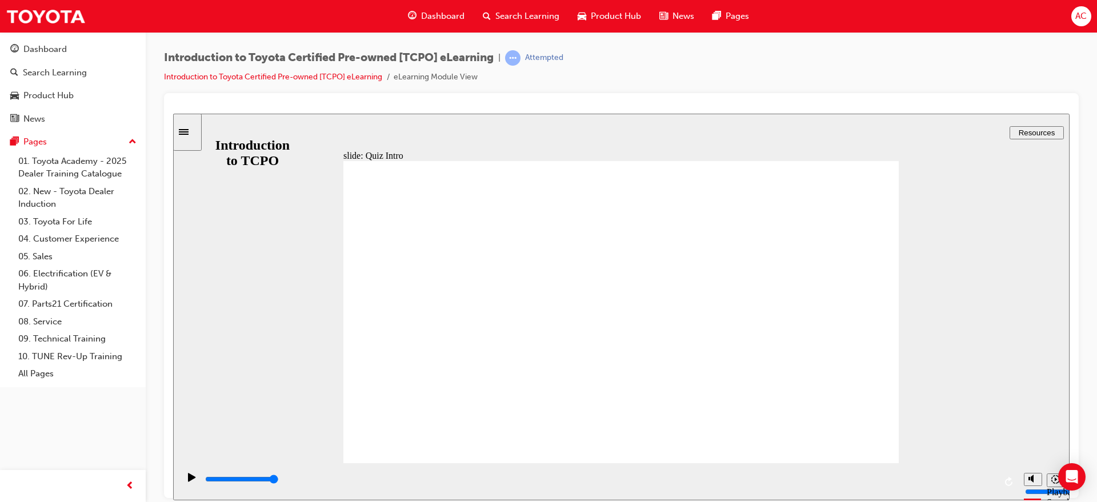
radio input "true"
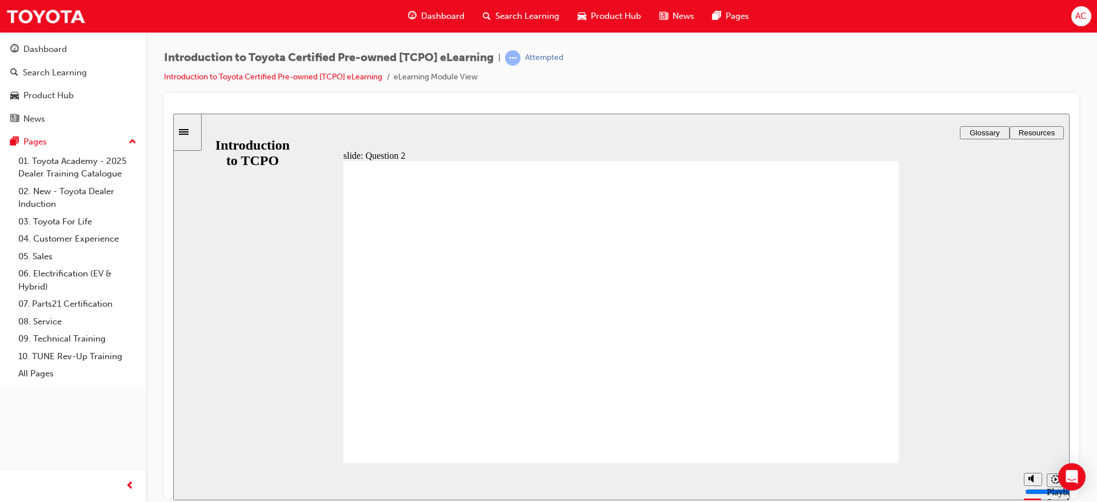
radio input "true"
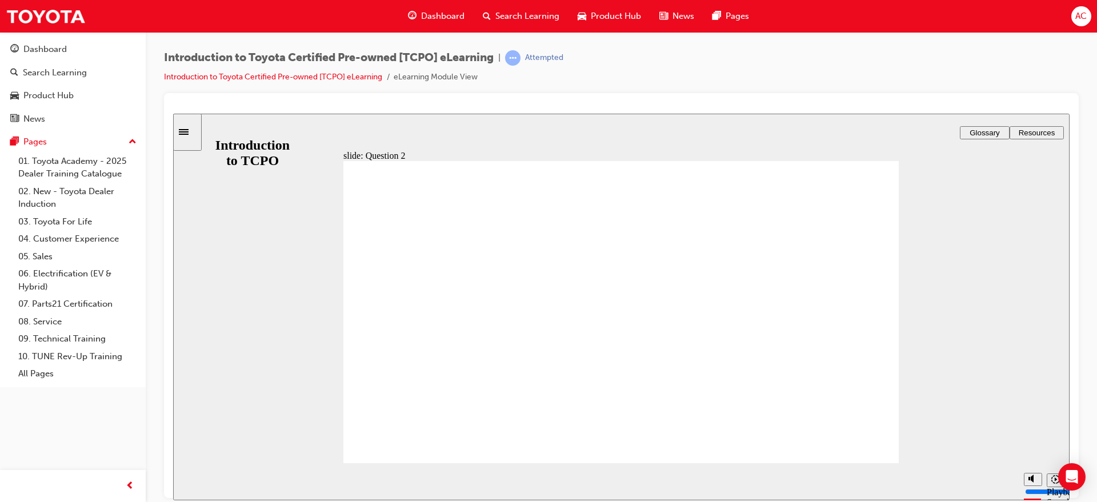
radio input "true"
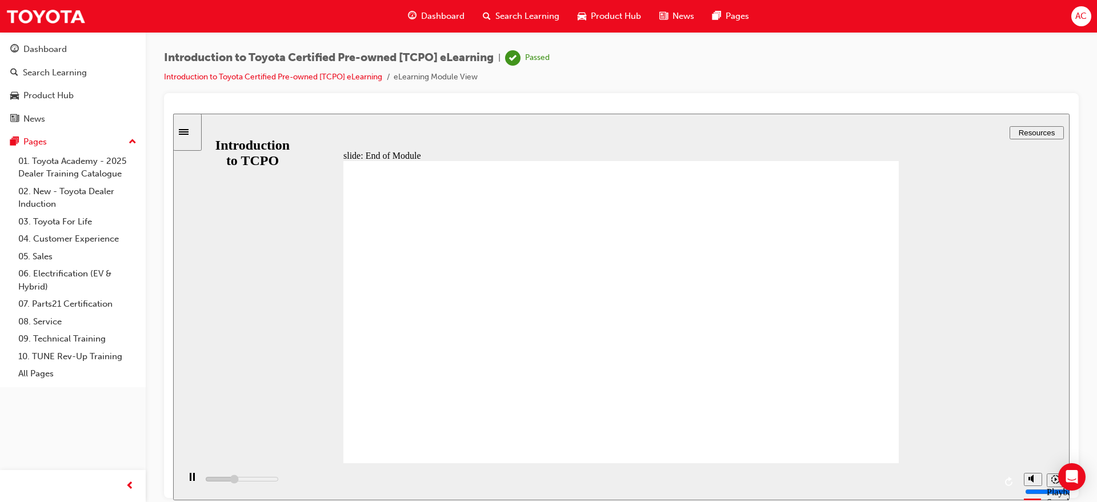
type input "7000"
click at [453, 14] on span "Dashboard" at bounding box center [442, 16] width 43 height 13
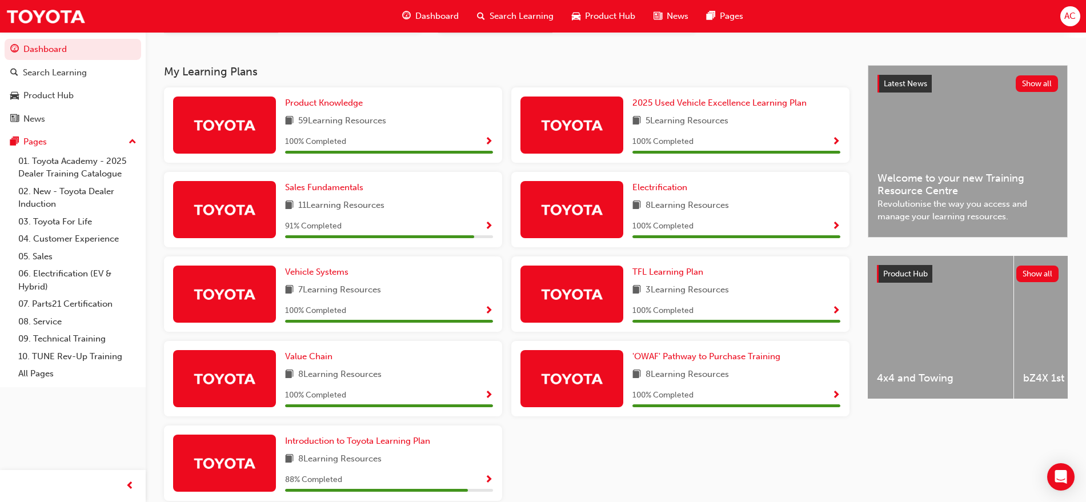
scroll to position [268, 0]
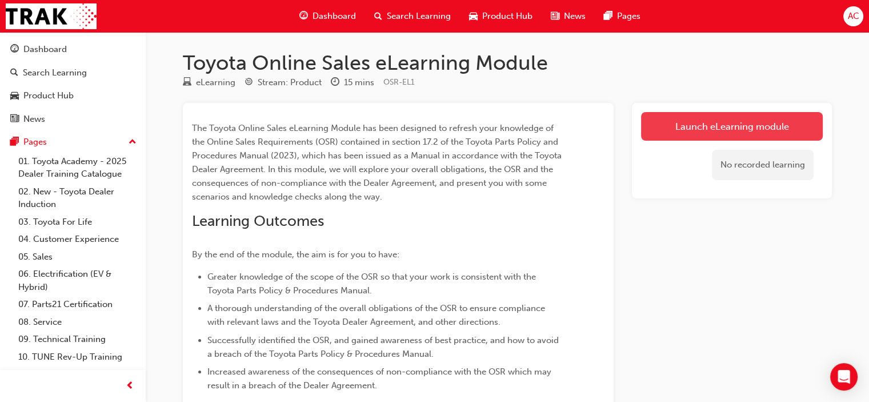
click at [755, 133] on link "Launch eLearning module" at bounding box center [732, 126] width 182 height 29
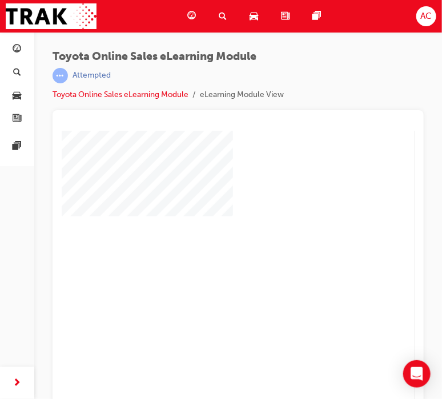
click at [204, 239] on div "play" at bounding box center [204, 239] width 0 height 0
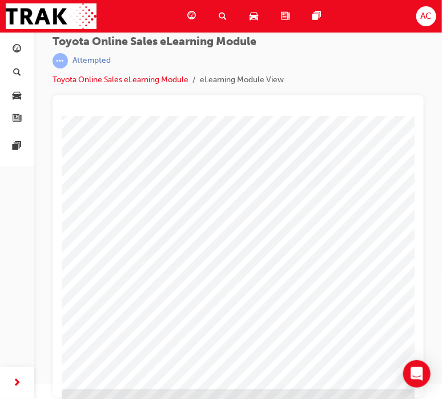
scroll to position [153, 0]
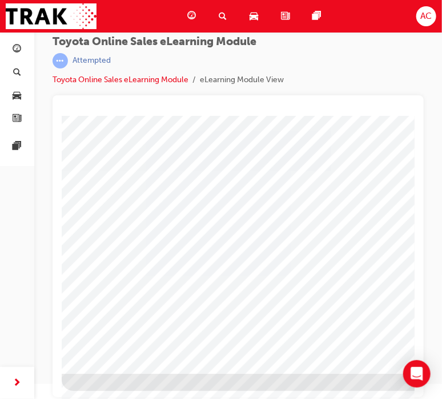
drag, startPoint x: 173, startPoint y: 321, endPoint x: 180, endPoint y: 320, distance: 6.9
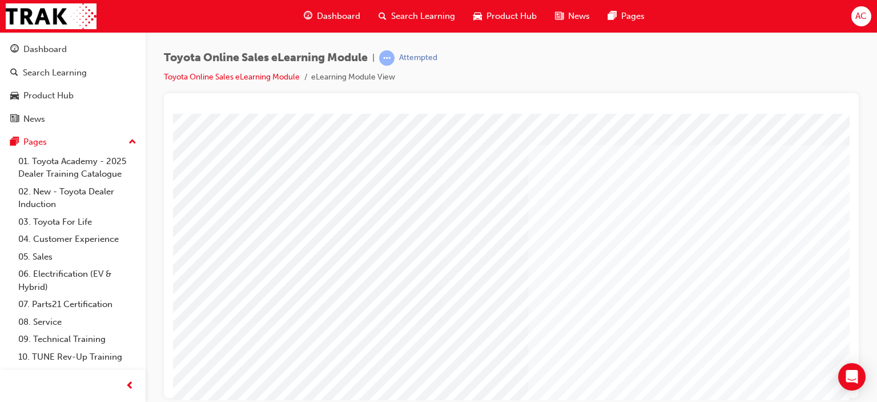
scroll to position [151, 0]
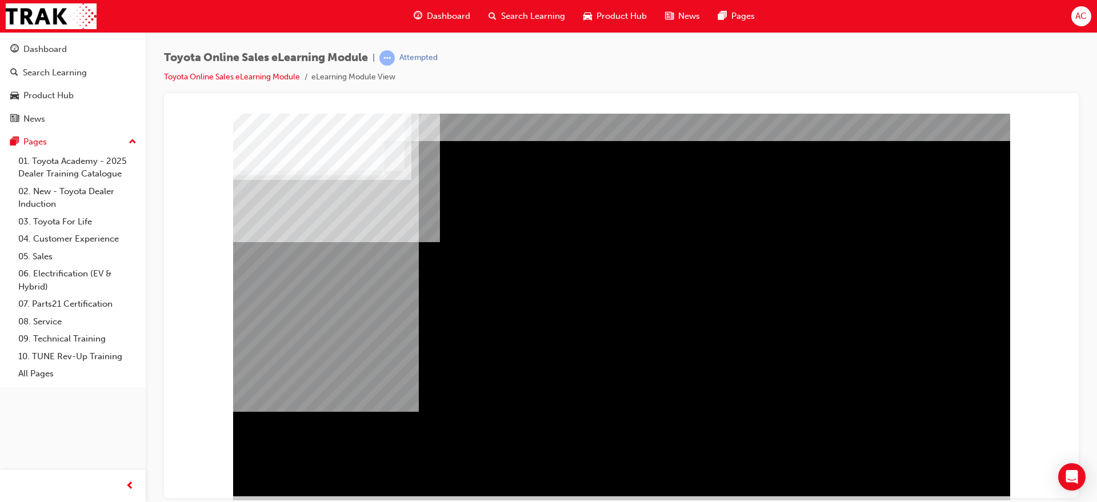
scroll to position [42, 0]
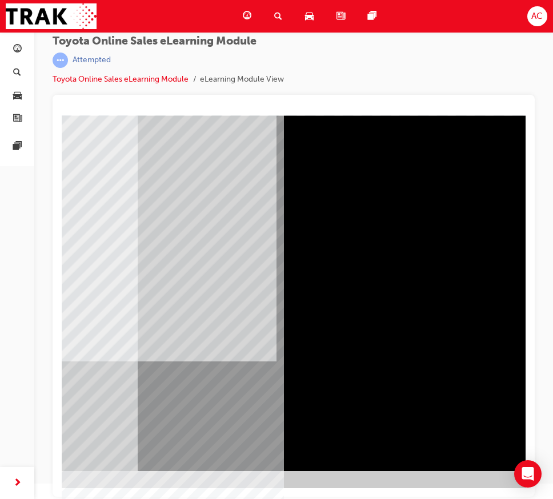
scroll to position [55, 324]
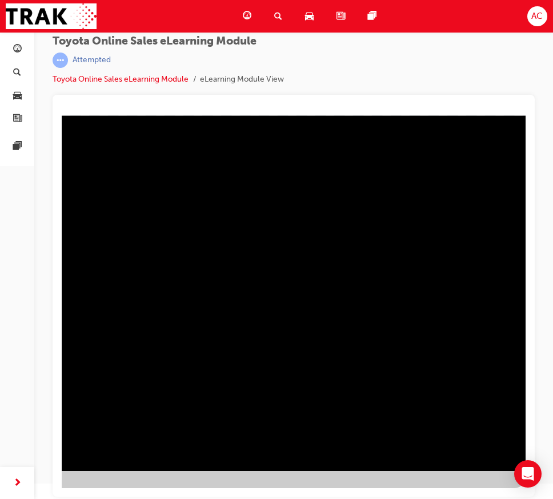
scroll to position [0, 324]
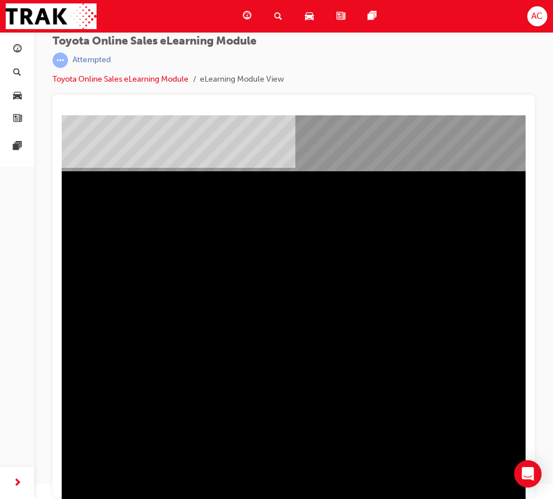
drag, startPoint x: 110, startPoint y: 351, endPoint x: 150, endPoint y: 388, distance: 54.1
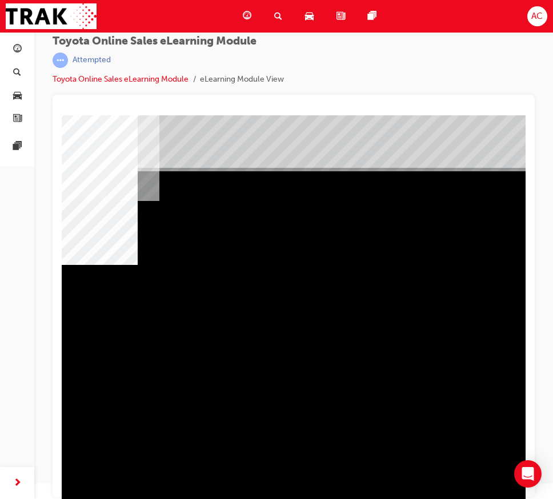
scroll to position [0, 62]
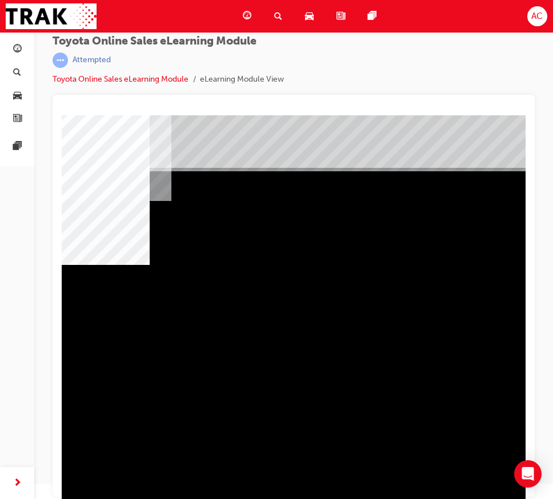
drag, startPoint x: 169, startPoint y: 381, endPoint x: 183, endPoint y: 391, distance: 17.3
drag, startPoint x: 144, startPoint y: 314, endPoint x: 157, endPoint y: 398, distance: 85.5
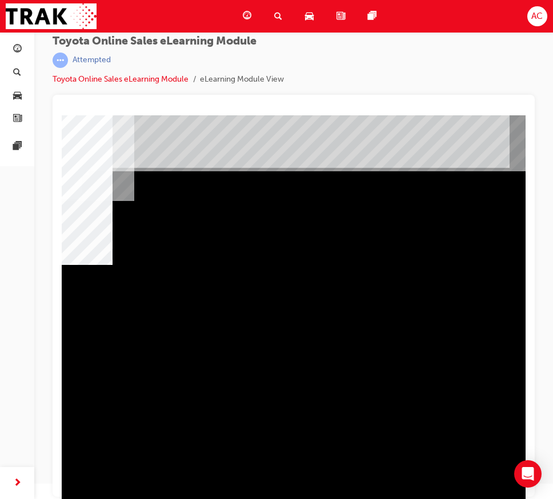
scroll to position [0, 324]
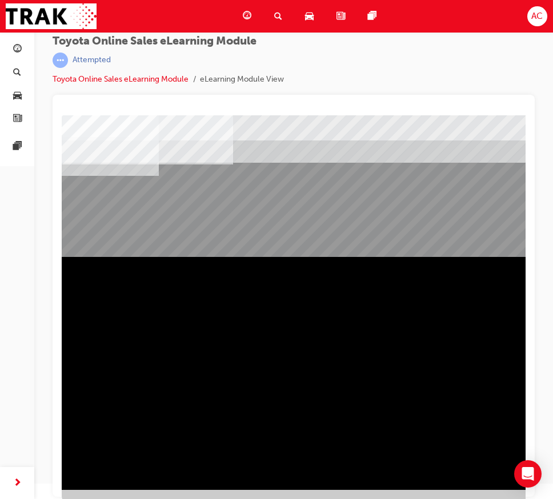
scroll to position [55, 0]
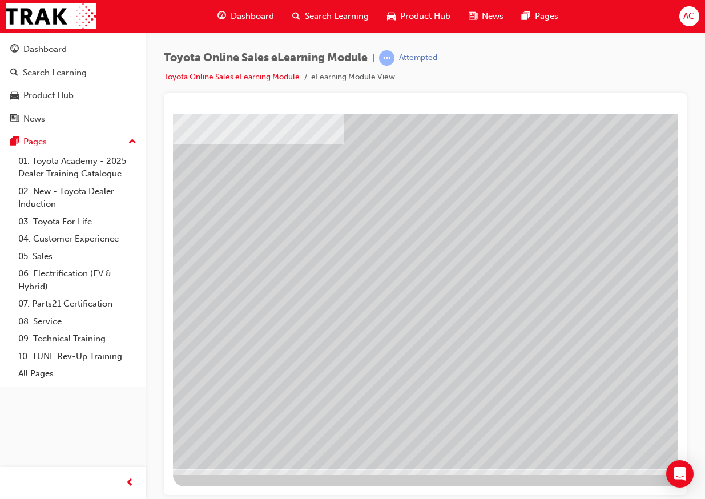
drag, startPoint x: 338, startPoint y: 321, endPoint x: 350, endPoint y: 342, distance: 23.8
drag, startPoint x: 595, startPoint y: 355, endPoint x: 647, endPoint y: 355, distance: 52.0
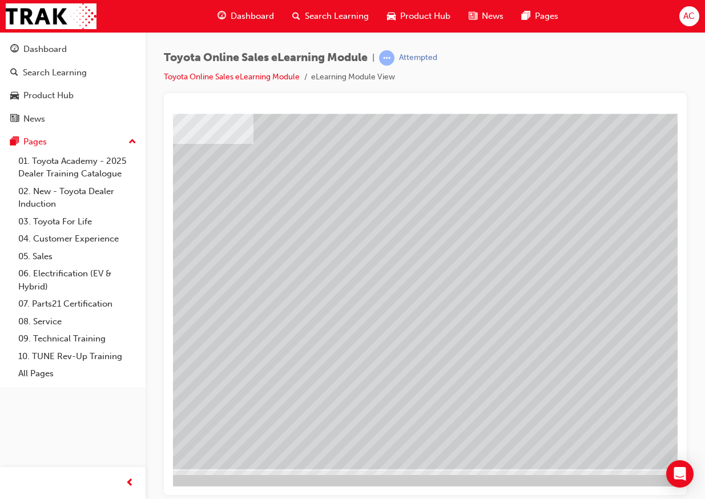
click at [609, 356] on div at bounding box center [470, 263] width 777 height 411
drag, startPoint x: 647, startPoint y: 355, endPoint x: 603, endPoint y: 361, distance: 44.3
click at [647, 355] on div at bounding box center [470, 263] width 777 height 411
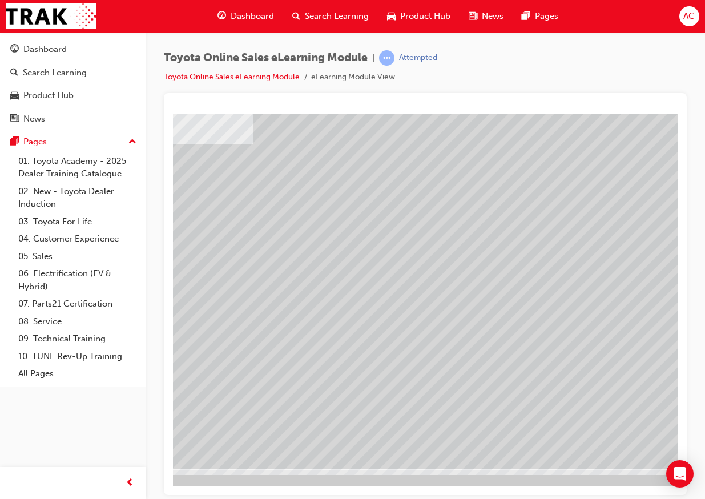
scroll to position [55, 283]
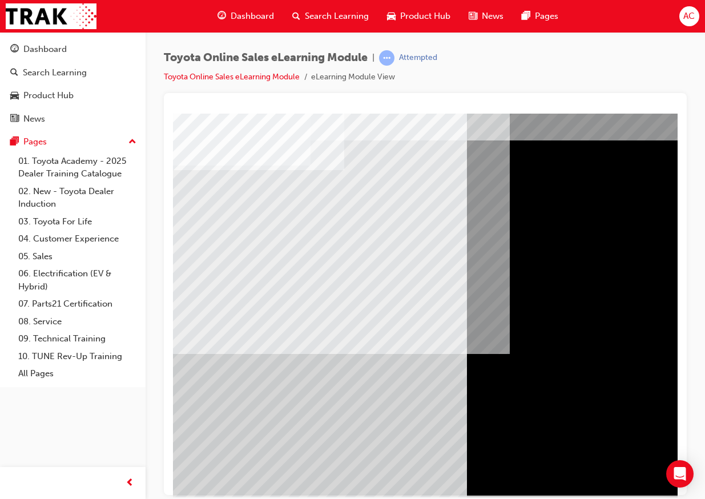
scroll to position [55, 0]
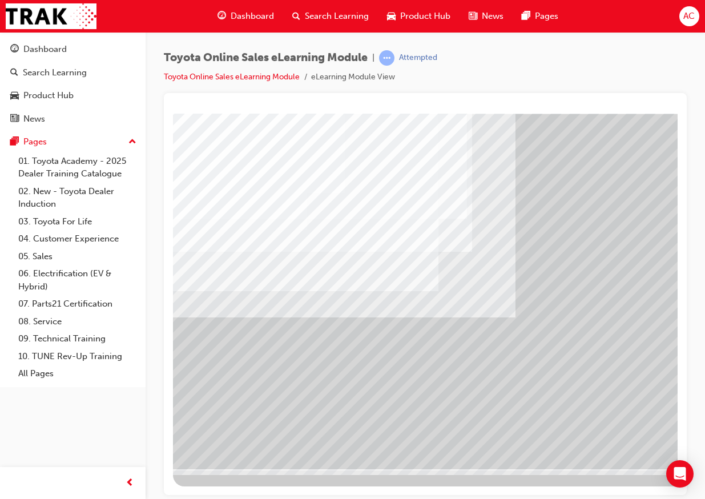
drag, startPoint x: 515, startPoint y: 265, endPoint x: 523, endPoint y: 265, distance: 8.0
drag, startPoint x: 636, startPoint y: 287, endPoint x: 633, endPoint y: 251, distance: 36.1
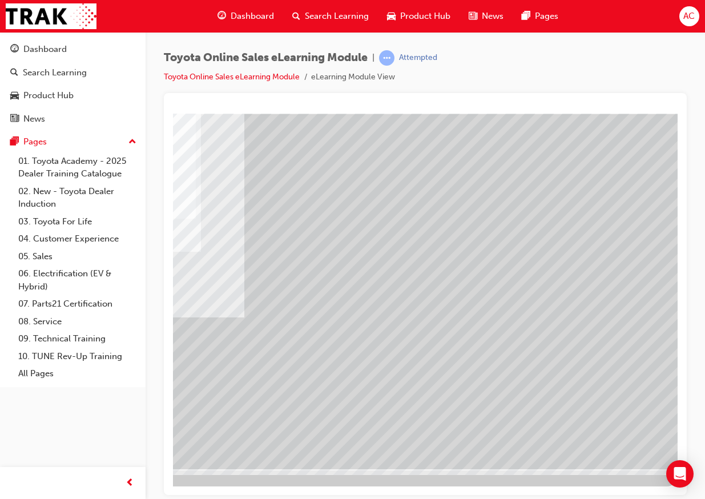
scroll to position [55, 283]
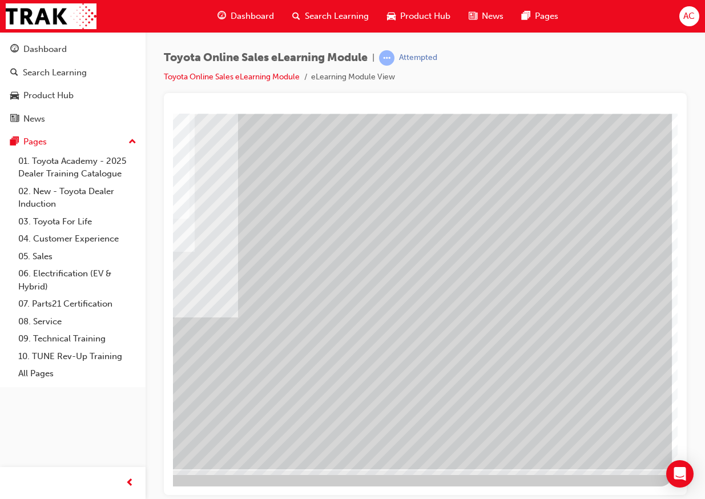
drag, startPoint x: 495, startPoint y: 287, endPoint x: 605, endPoint y: 368, distance: 137.2
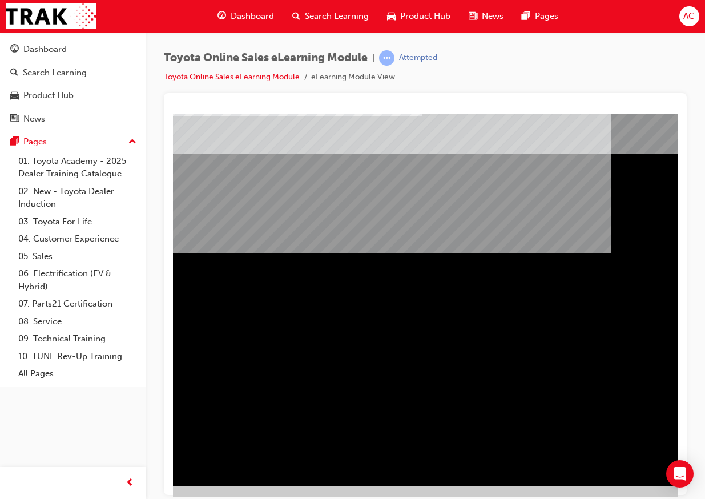
scroll to position [55, 261]
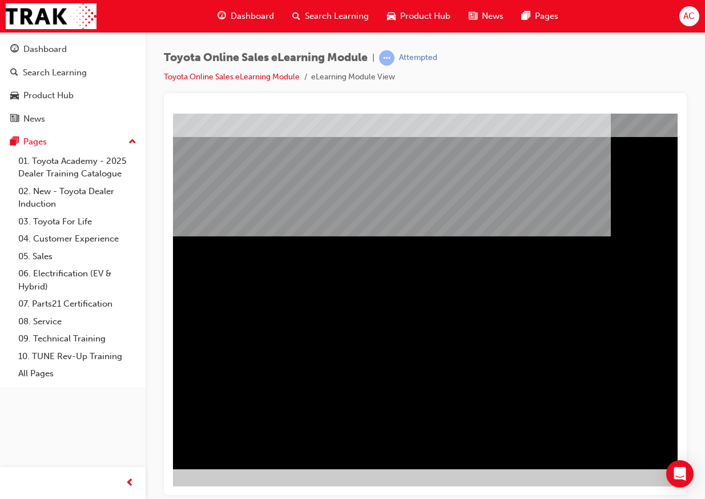
click at [607, 401] on div "Section Title Page" at bounding box center [300, 263] width 777 height 411
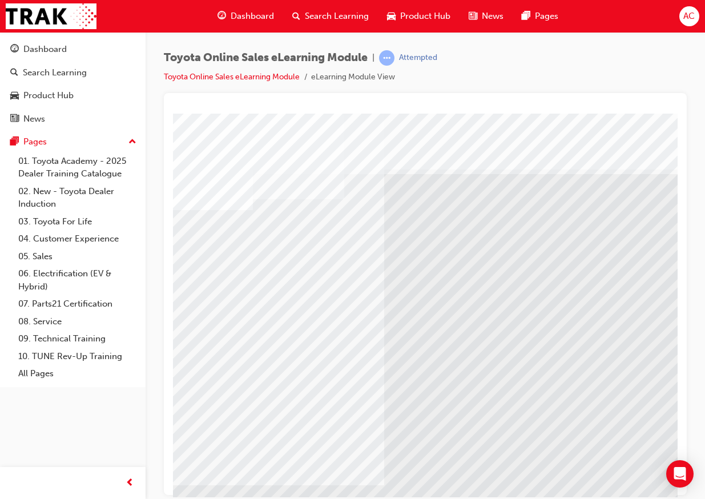
scroll to position [55, 0]
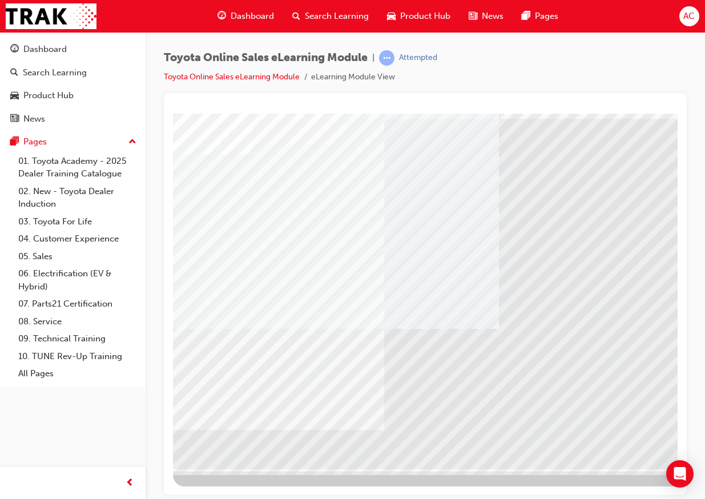
drag, startPoint x: 253, startPoint y: 239, endPoint x: 341, endPoint y: 242, distance: 88.0
drag, startPoint x: 354, startPoint y: 242, endPoint x: 415, endPoint y: 247, distance: 61.3
drag, startPoint x: 435, startPoint y: 248, endPoint x: 371, endPoint y: 291, distance: 77.5
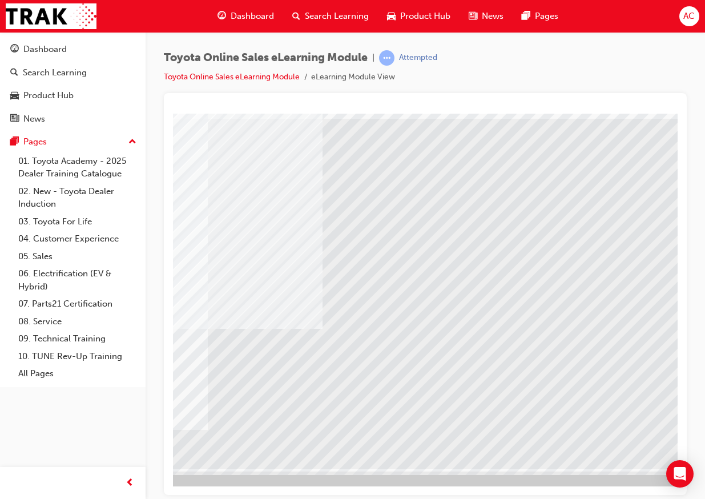
scroll to position [55, 192]
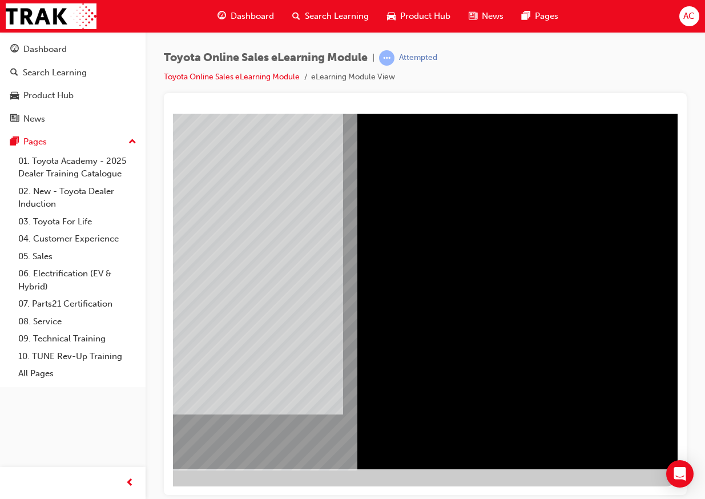
scroll to position [0, 0]
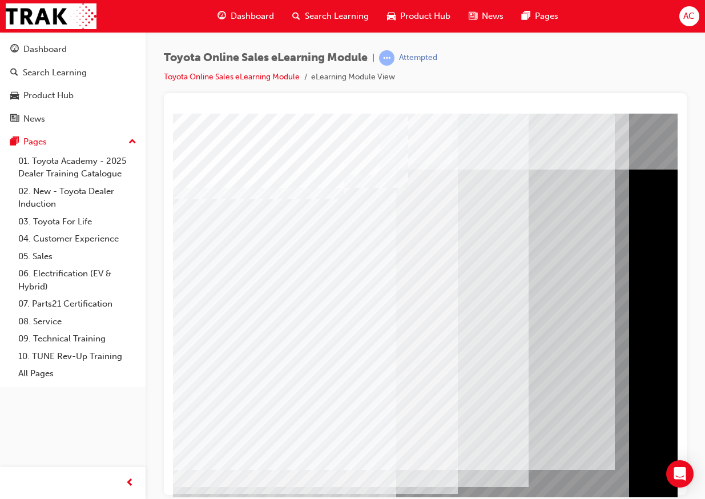
drag, startPoint x: 216, startPoint y: 396, endPoint x: 225, endPoint y: 405, distance: 12.9
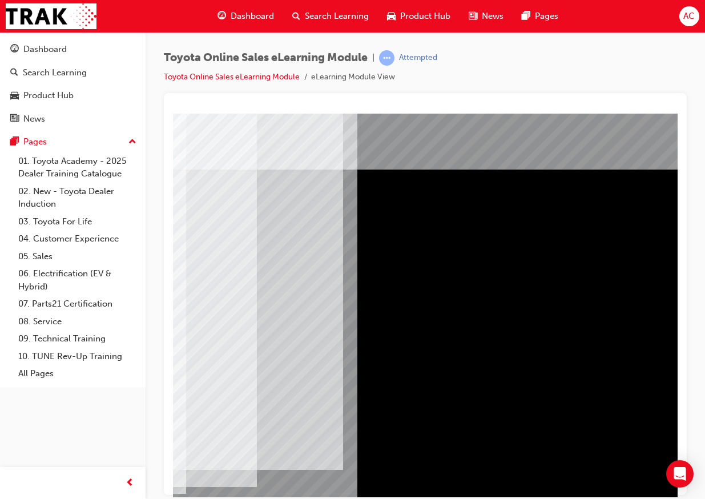
scroll to position [0, 283]
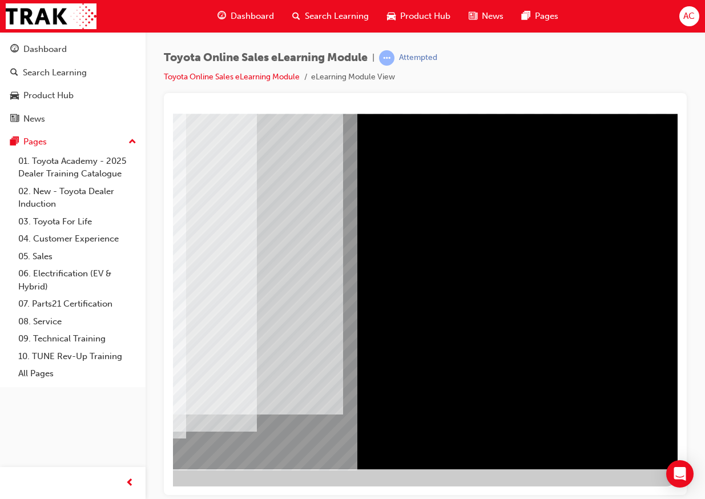
drag, startPoint x: 583, startPoint y: 437, endPoint x: 609, endPoint y: 439, distance: 25.8
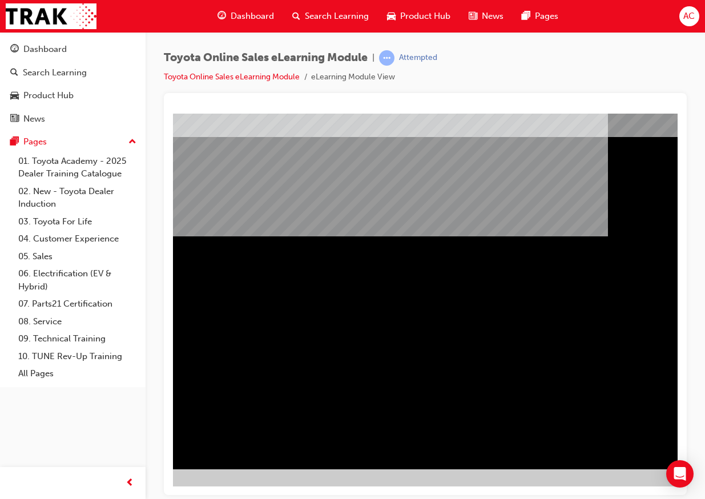
scroll to position [55, 283]
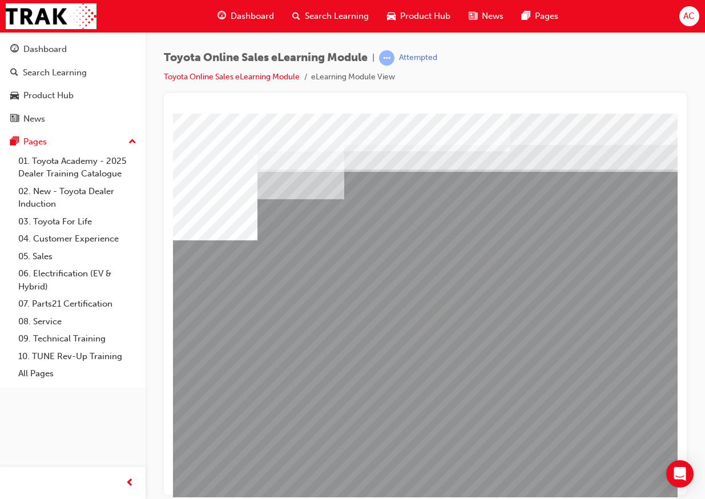
drag, startPoint x: 257, startPoint y: 400, endPoint x: 377, endPoint y: 403, distance: 120.0
drag, startPoint x: 377, startPoint y: 403, endPoint x: 354, endPoint y: 403, distance: 22.8
drag, startPoint x: 406, startPoint y: 406, endPoint x: 500, endPoint y: 414, distance: 94.6
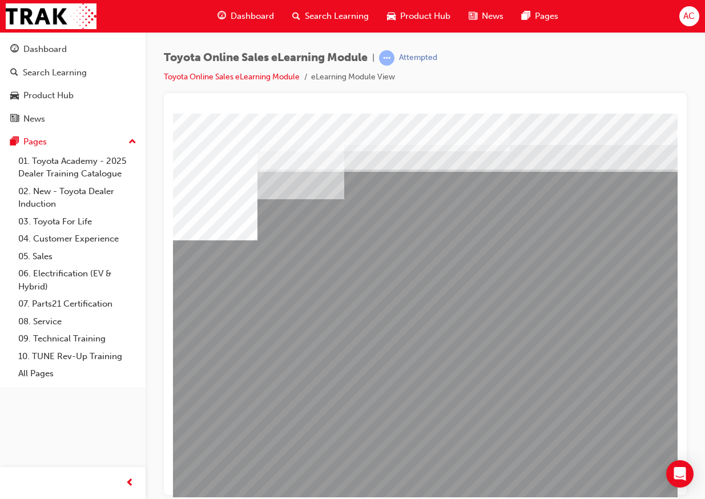
drag, startPoint x: 465, startPoint y: 485, endPoint x: 540, endPoint y: 480, distance: 75.0
click at [550, 401] on div "multistate" at bounding box center [561, 318] width 777 height 411
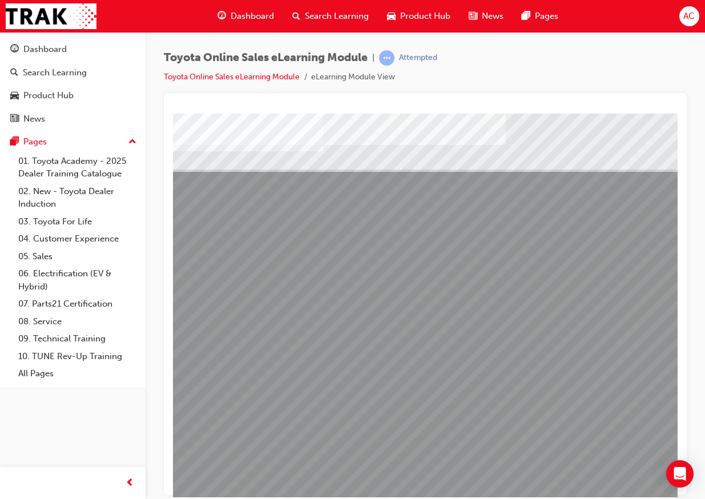
scroll to position [0, 167]
drag, startPoint x: 438, startPoint y: 420, endPoint x: 506, endPoint y: 421, distance: 68.6
drag, startPoint x: 621, startPoint y: 409, endPoint x: 625, endPoint y: 464, distance: 55.5
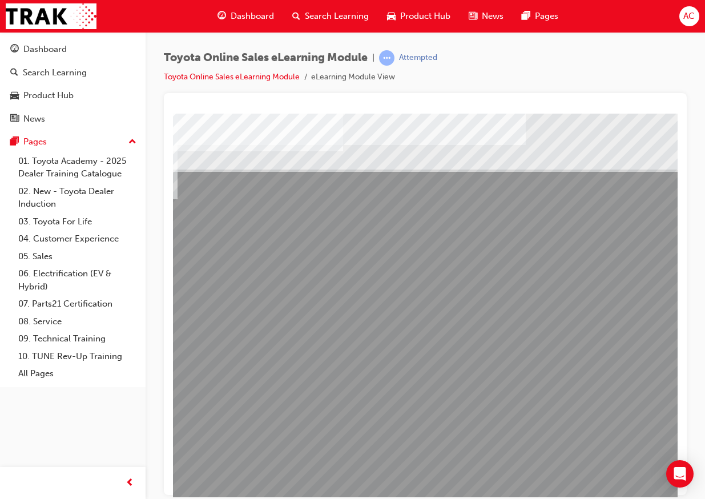
drag, startPoint x: 619, startPoint y: 407, endPoint x: 647, endPoint y: 452, distance: 52.3
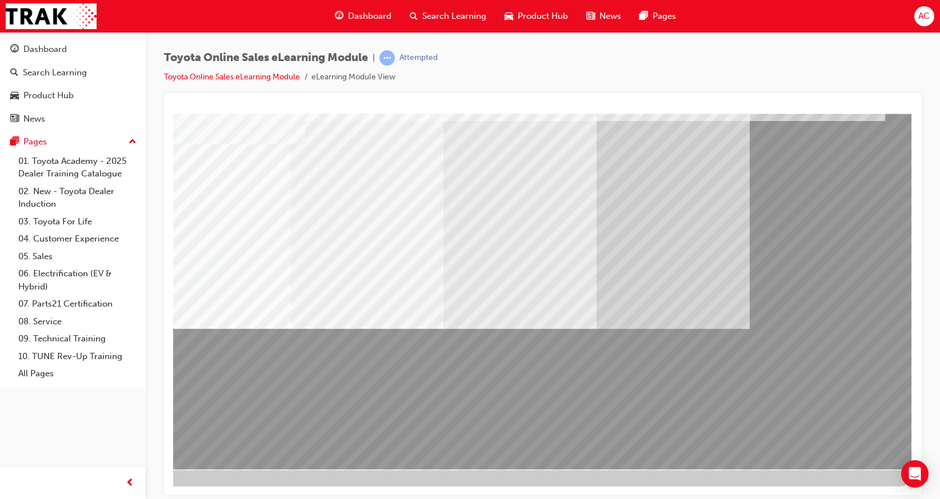
scroll to position [55, 6]
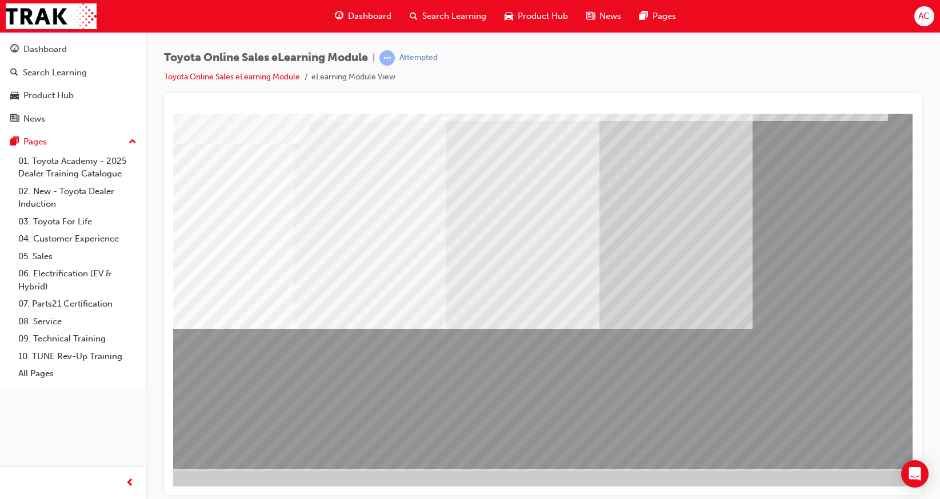
scroll to position [55, 49]
drag, startPoint x: 812, startPoint y: 493, endPoint x: 1077, endPoint y: 590, distance: 281.7
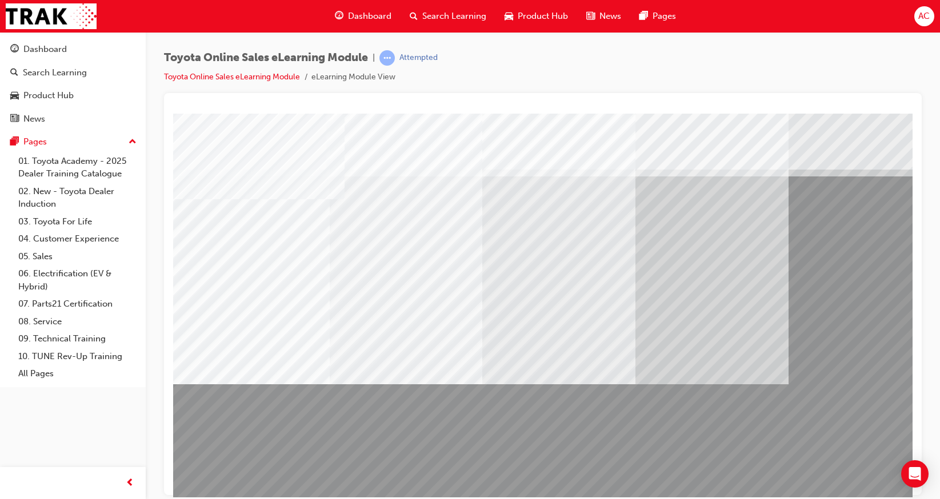
click at [877, 118] on html "Loading..." at bounding box center [542, 115] width 739 height 5
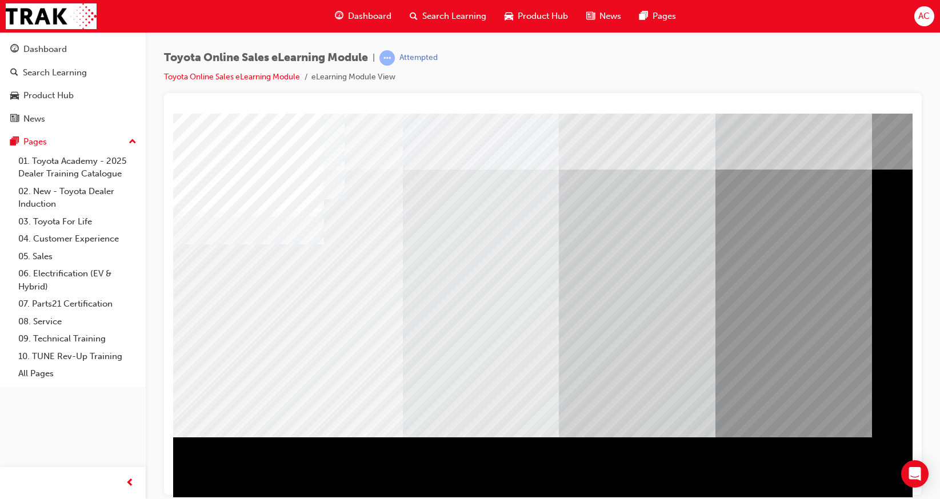
scroll to position [55, 0]
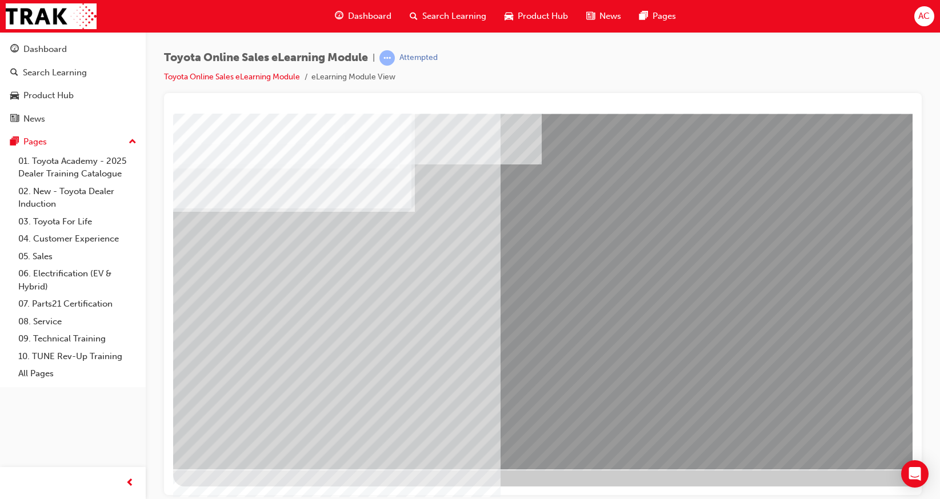
drag, startPoint x: 576, startPoint y: 339, endPoint x: 570, endPoint y: 335, distance: 7.0
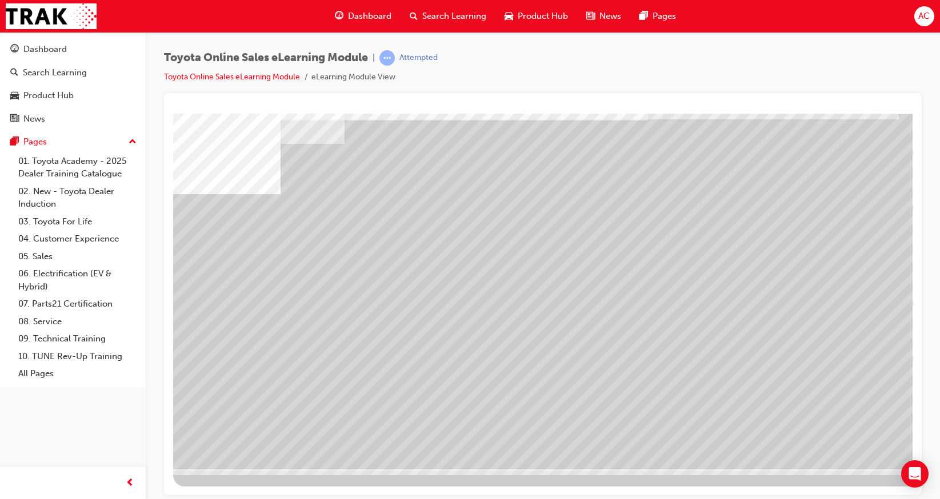
drag, startPoint x: 270, startPoint y: 355, endPoint x: 338, endPoint y: 363, distance: 69.0
drag, startPoint x: 364, startPoint y: 363, endPoint x: 473, endPoint y: 358, distance: 109.2
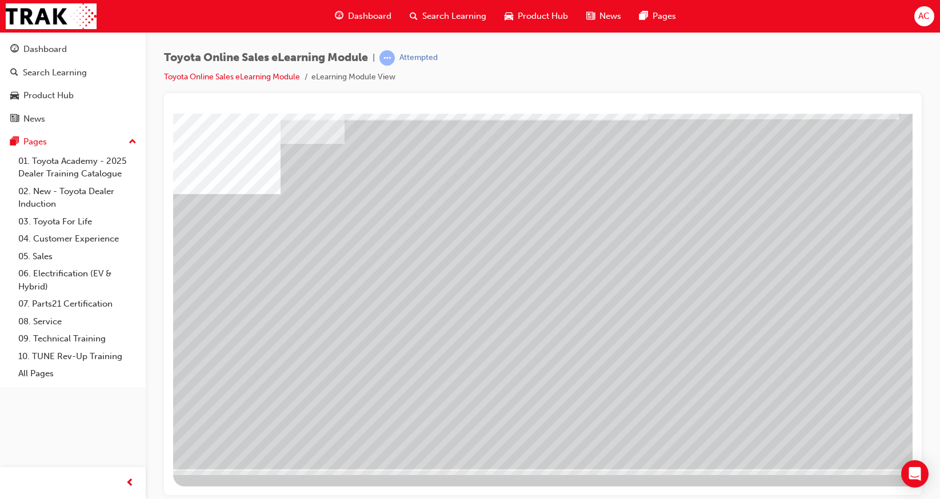
drag, startPoint x: 828, startPoint y: 358, endPoint x: 840, endPoint y: 364, distance: 13.8
drag, startPoint x: 874, startPoint y: 410, endPoint x: 834, endPoint y: 453, distance: 59.0
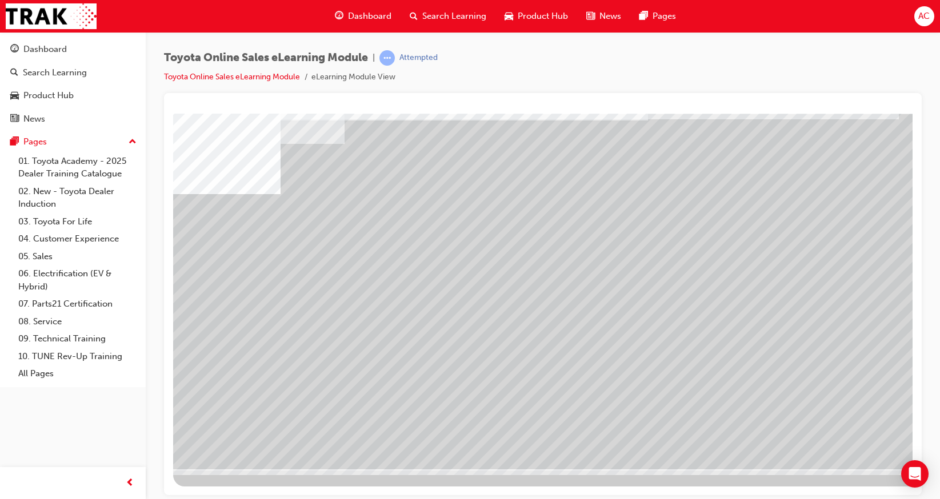
click at [826, 401] on div "multistate" at bounding box center [561, 263] width 777 height 411
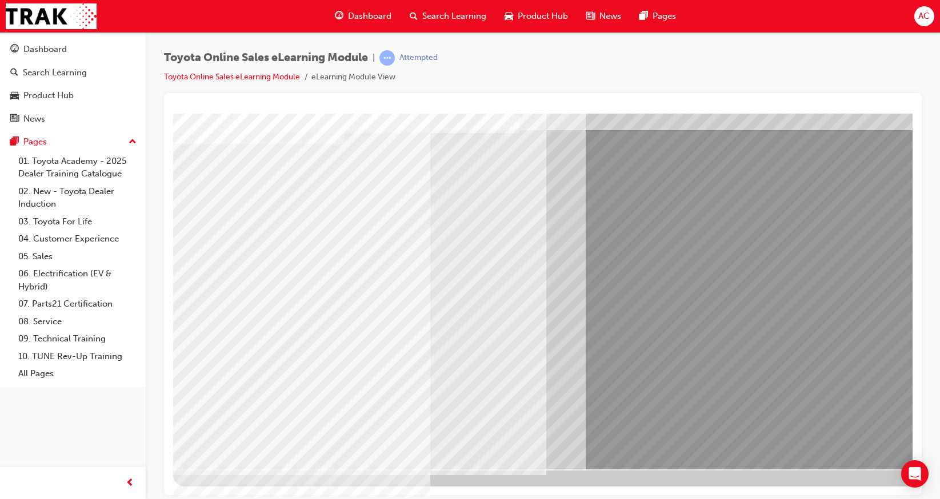
drag, startPoint x: 579, startPoint y: 225, endPoint x: 684, endPoint y: 264, distance: 112.8
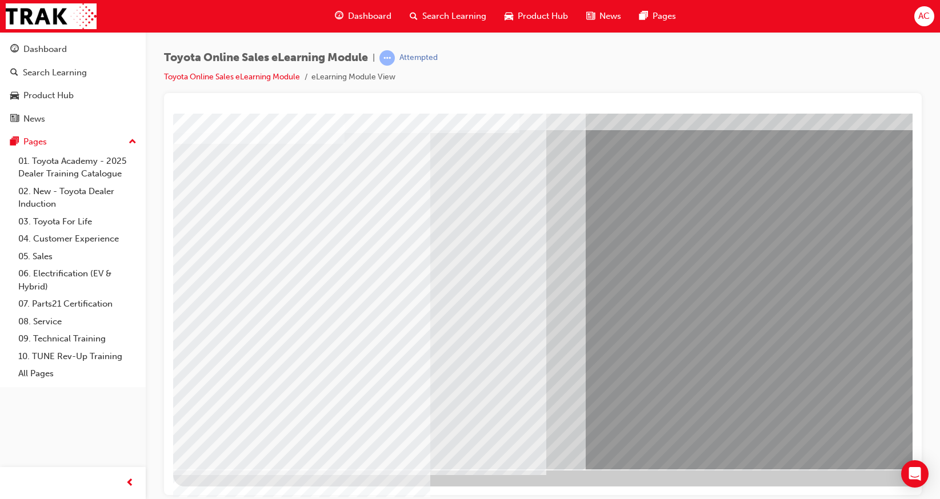
drag, startPoint x: 612, startPoint y: 172, endPoint x: 618, endPoint y: 167, distance: 8.5
click at [682, 147] on div at bounding box center [561, 263] width 777 height 411
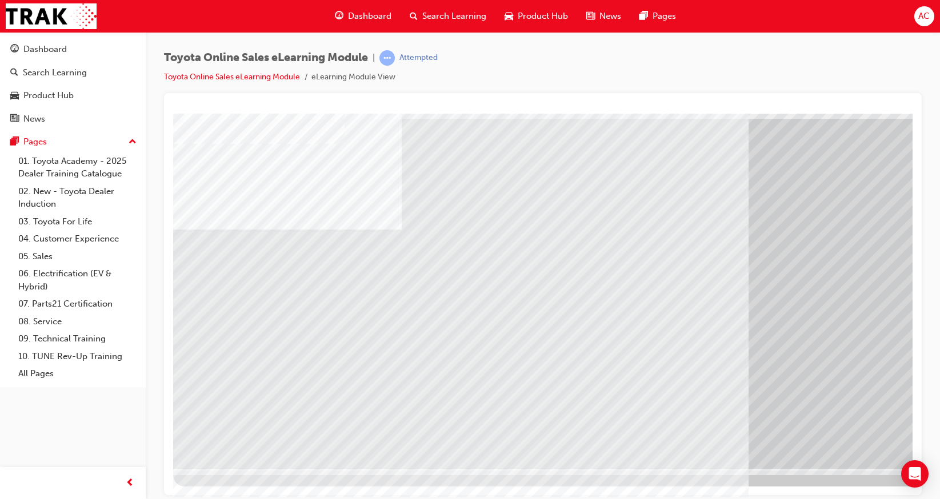
drag, startPoint x: 356, startPoint y: 300, endPoint x: 666, endPoint y: 334, distance: 311.3
drag, startPoint x: 797, startPoint y: 325, endPoint x: 808, endPoint y: 361, distance: 37.8
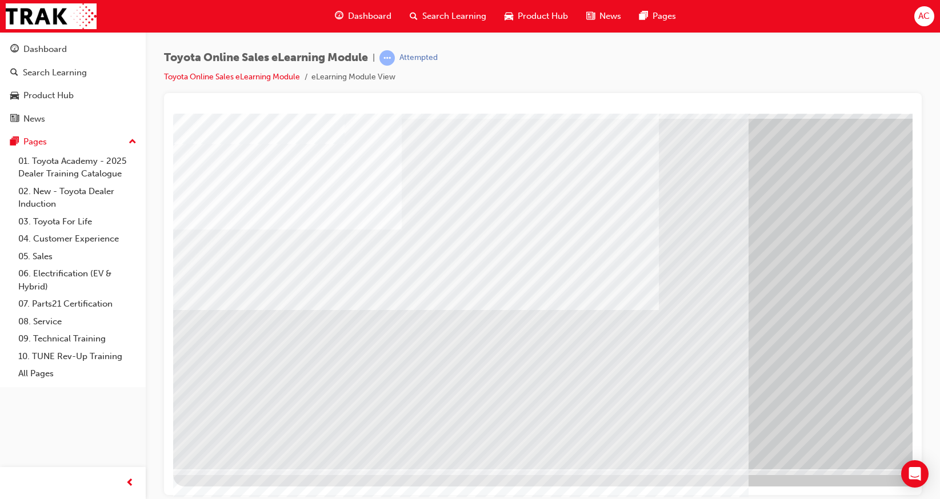
drag, startPoint x: 392, startPoint y: 329, endPoint x: 442, endPoint y: 330, distance: 49.7
drag, startPoint x: 406, startPoint y: 409, endPoint x: 412, endPoint y: 412, distance: 6.7
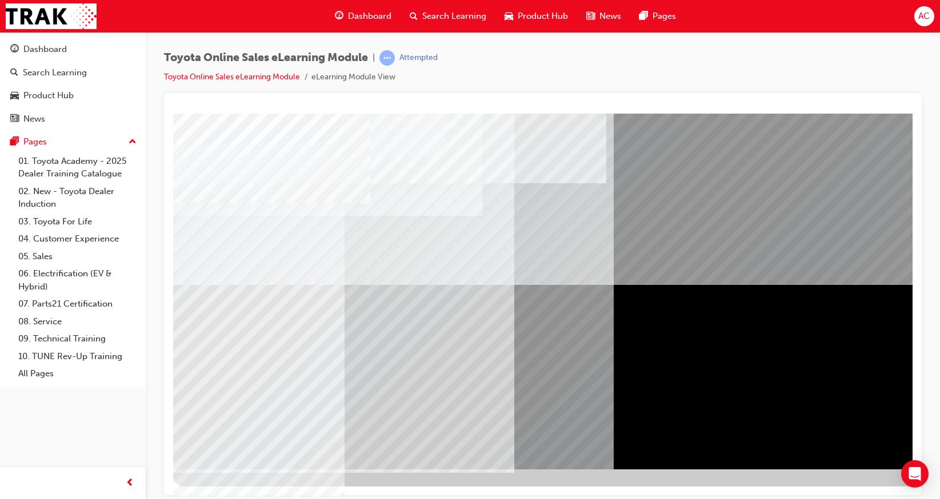
drag, startPoint x: 856, startPoint y: 420, endPoint x: 871, endPoint y: 442, distance: 26.3
click at [868, 401] on div at bounding box center [561, 263] width 777 height 411
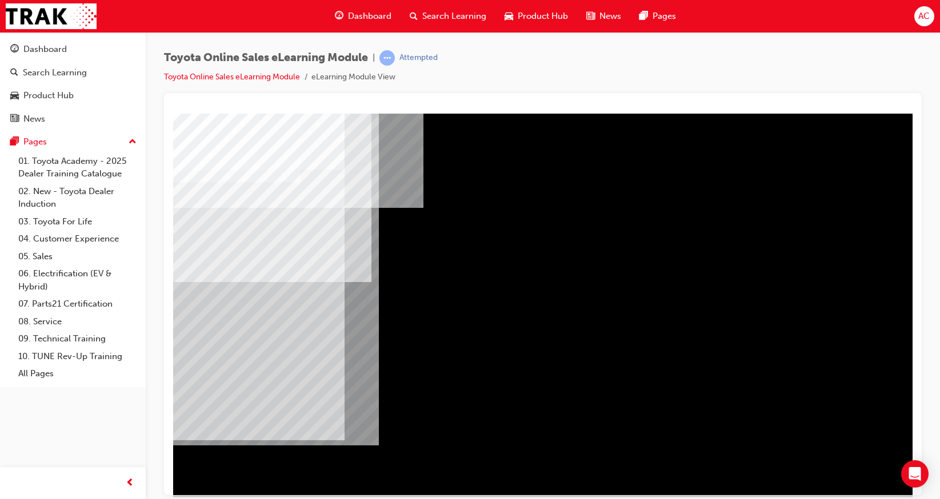
scroll to position [55, 0]
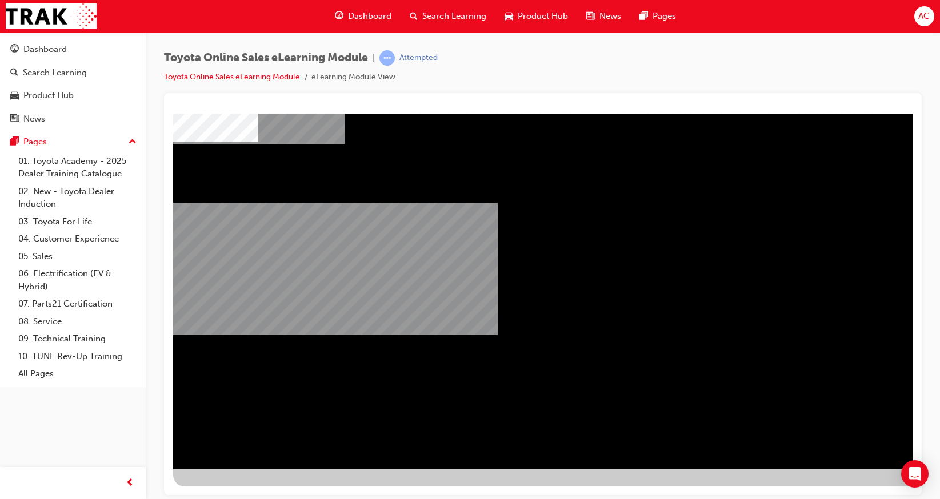
click at [549, 401] on div "multistate" at bounding box center [561, 263] width 777 height 411
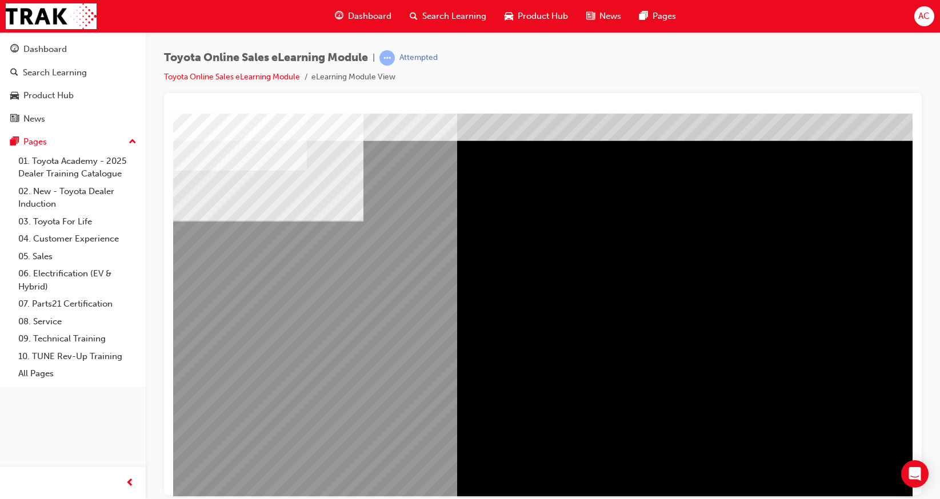
scroll to position [55, 49]
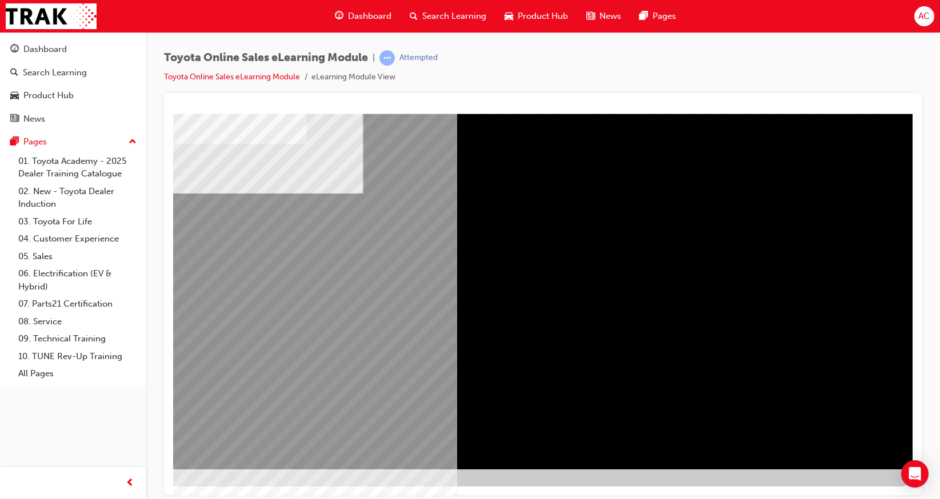
click at [877, 238] on div "multistate" at bounding box center [523, 263] width 777 height 411
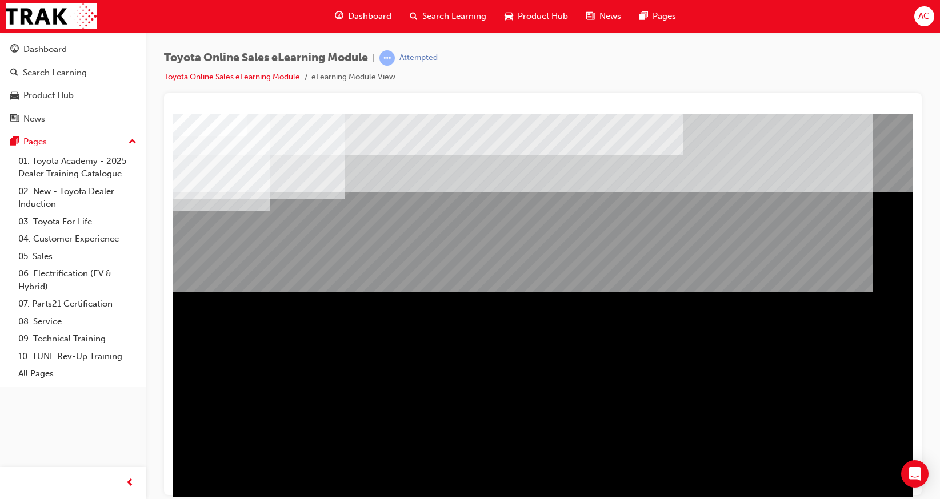
scroll to position [55, 0]
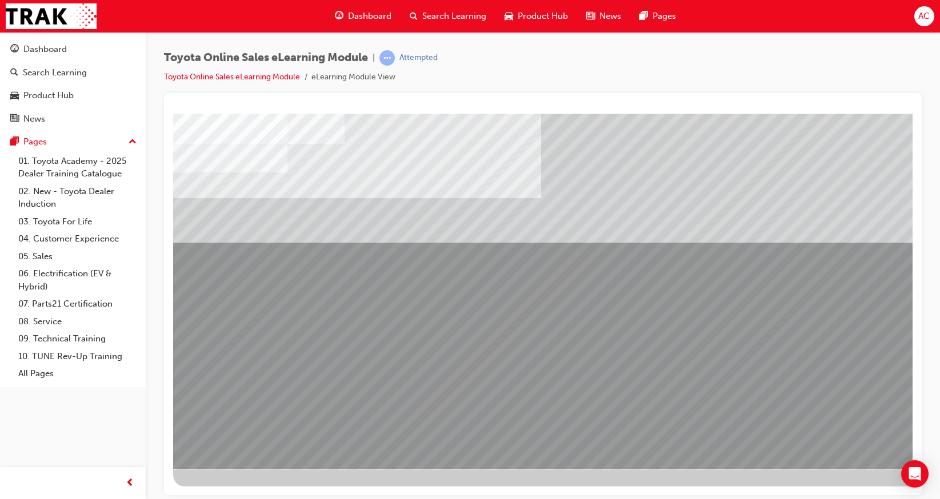
drag, startPoint x: 177, startPoint y: 308, endPoint x: 245, endPoint y: 323, distance: 69.6
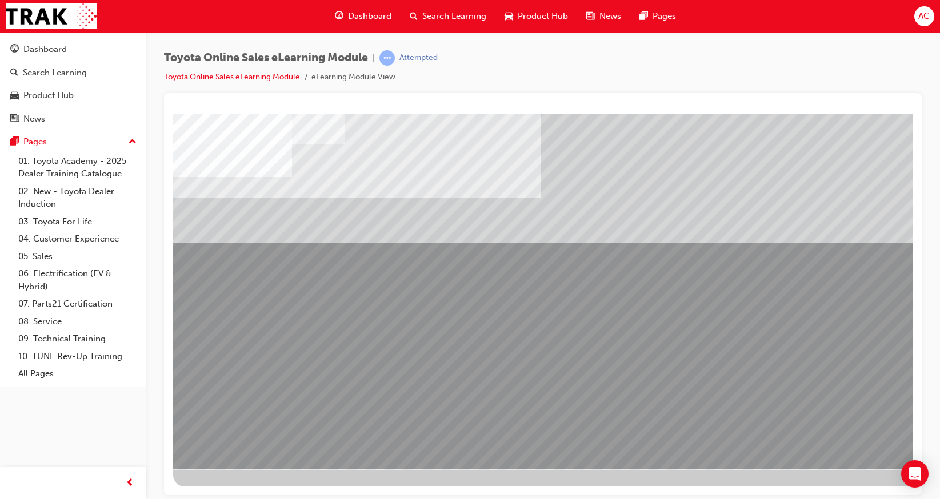
scroll to position [0, 0]
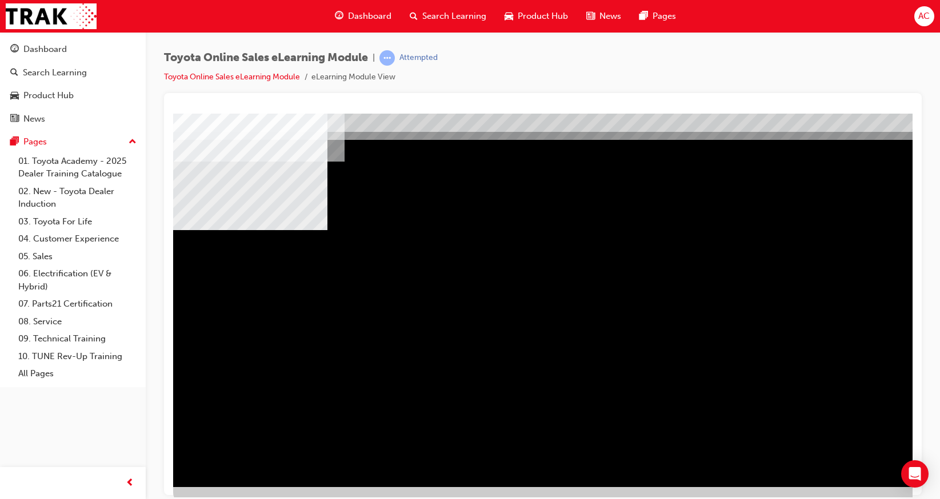
scroll to position [55, 0]
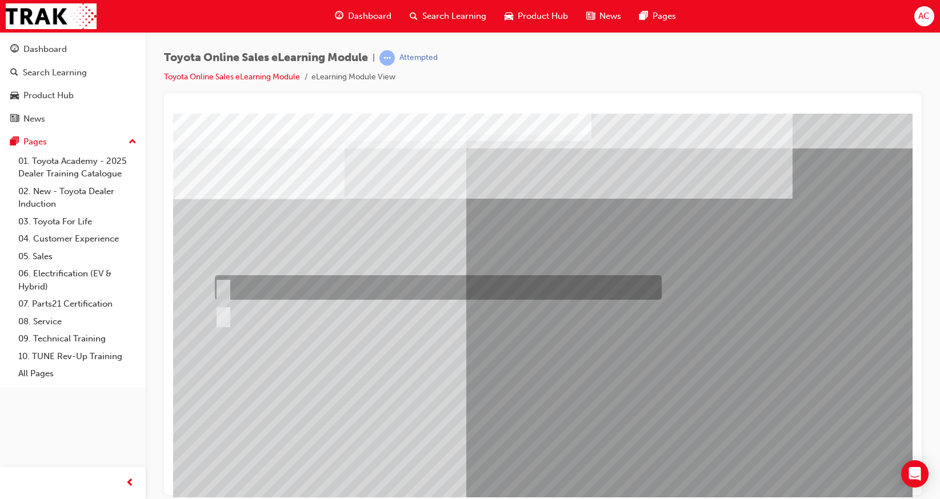
click at [255, 283] on div at bounding box center [435, 287] width 447 height 25
radio input "true"
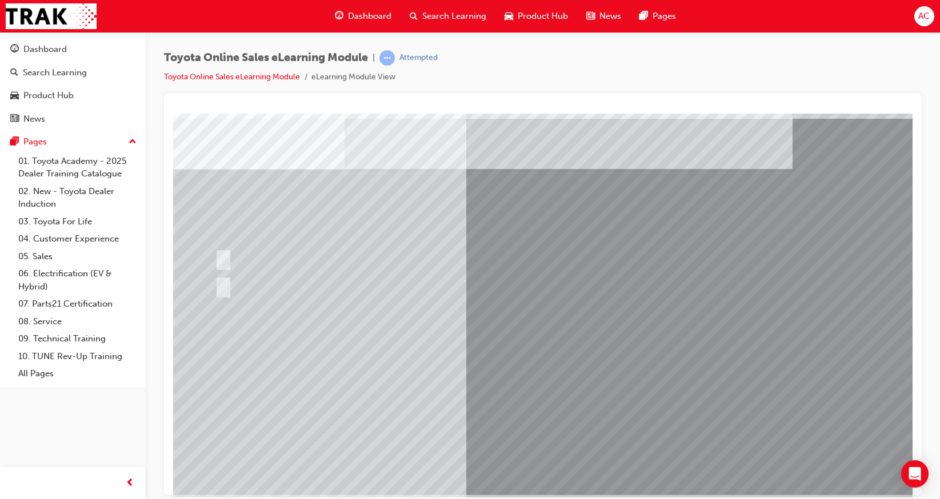
scroll to position [55, 0]
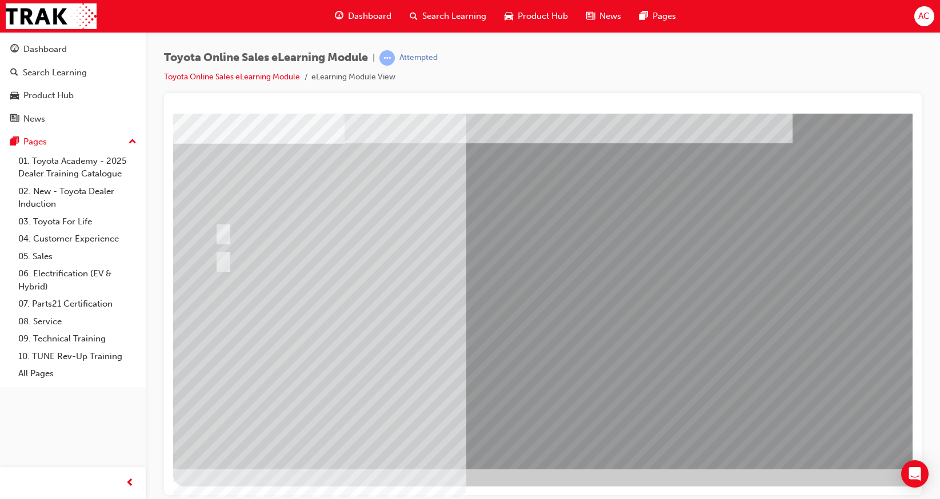
drag, startPoint x: 476, startPoint y: 439, endPoint x: 495, endPoint y: 439, distance: 18.3
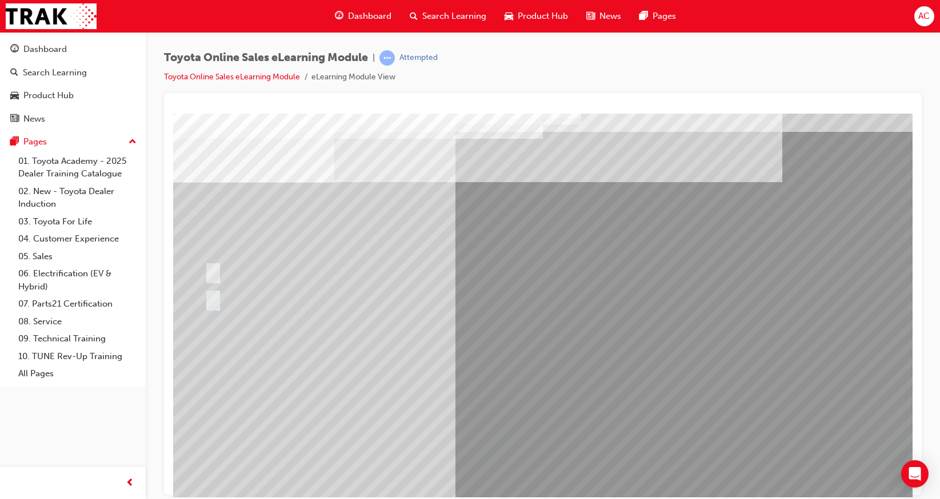
scroll to position [0, 10]
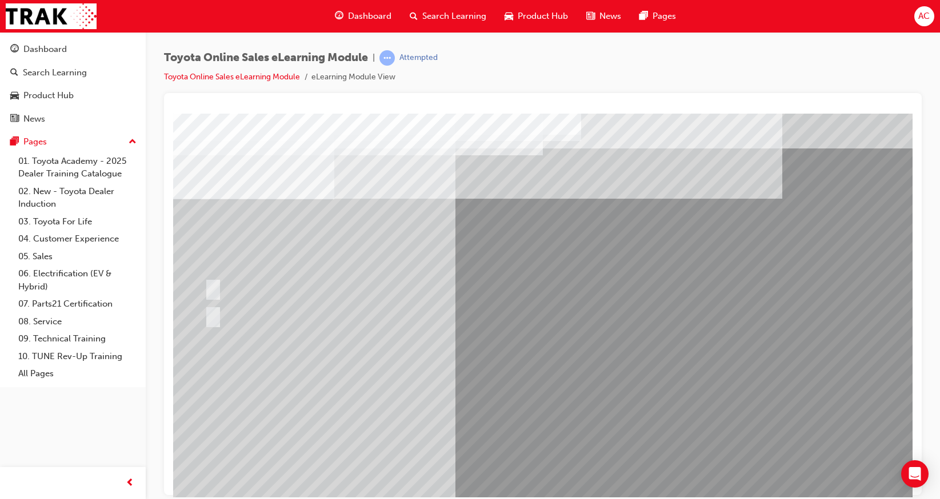
drag, startPoint x: 676, startPoint y: 391, endPoint x: 468, endPoint y: 440, distance: 213.5
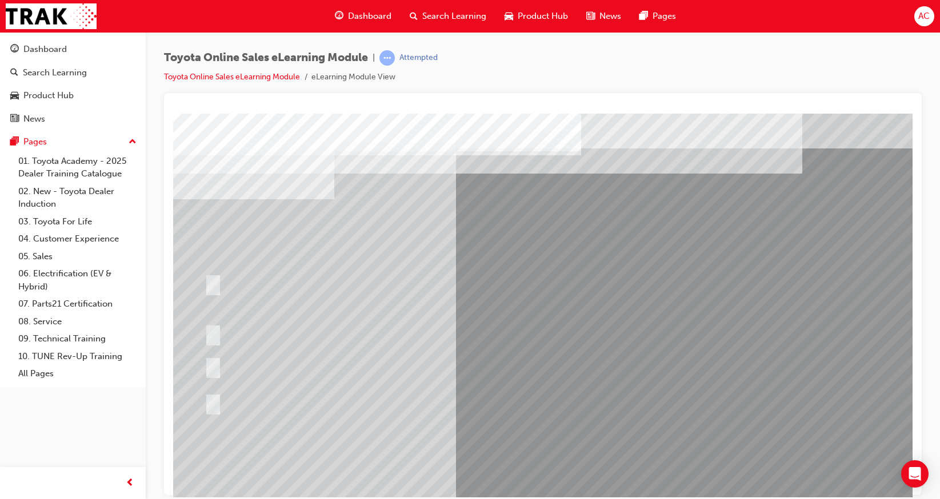
scroll to position [0, 0]
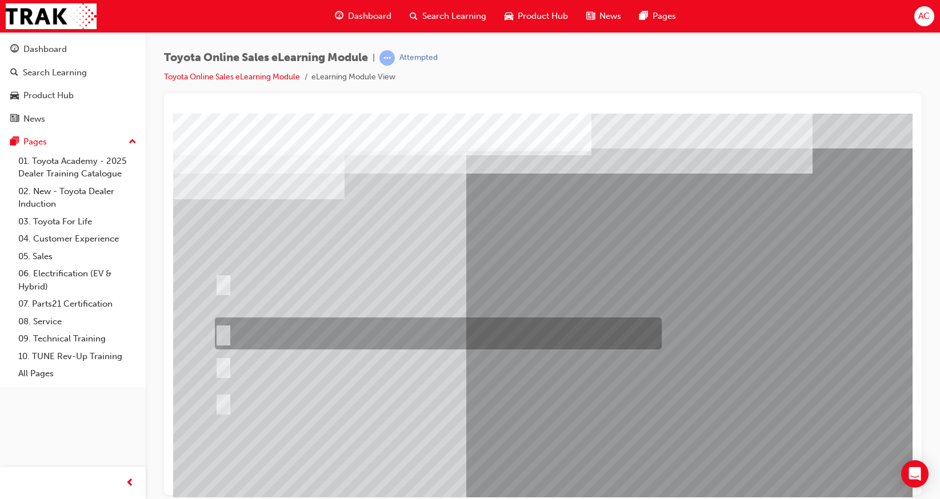
click at [440, 330] on div at bounding box center [435, 334] width 447 height 32
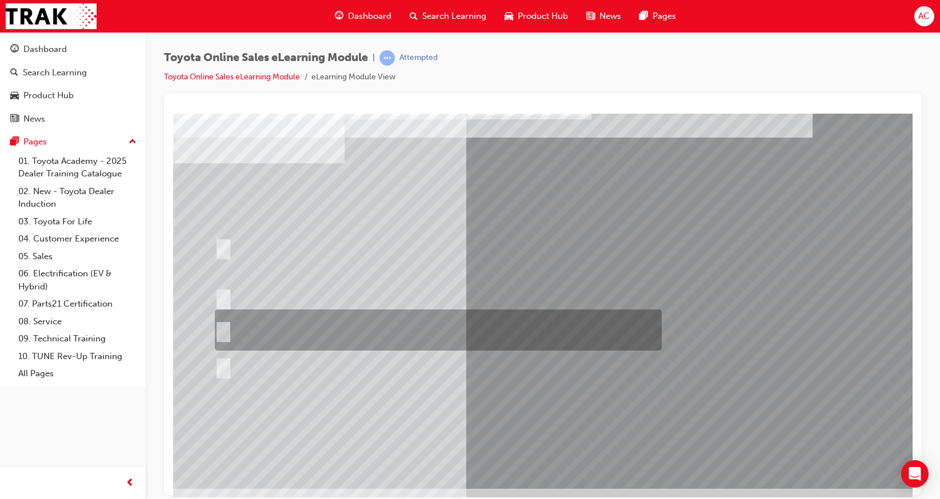
scroll to position [55, 0]
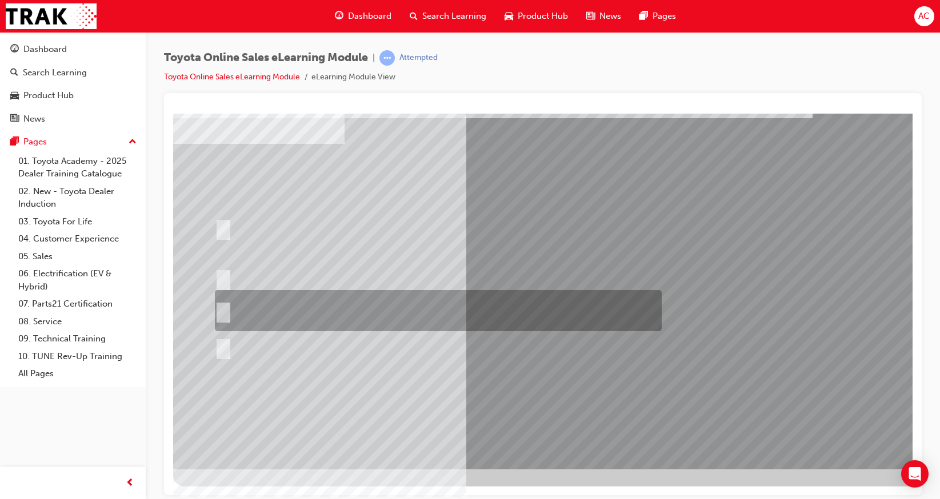
click at [305, 305] on div at bounding box center [435, 310] width 447 height 41
radio input "false"
radio input "true"
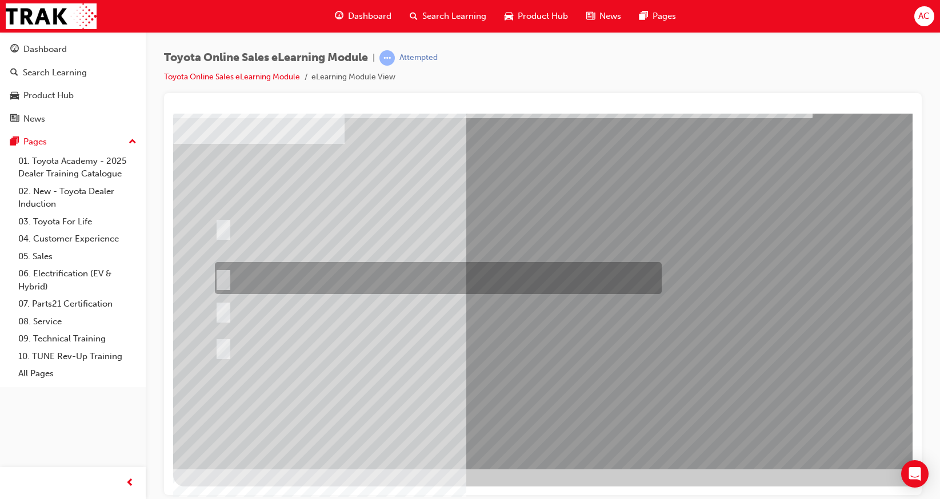
click at [265, 281] on div at bounding box center [435, 278] width 447 height 32
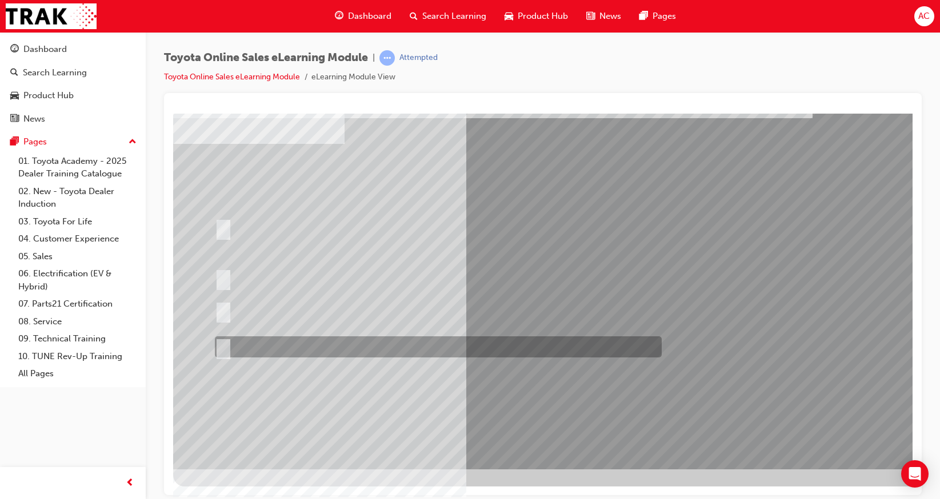
click at [273, 347] on div at bounding box center [435, 346] width 447 height 21
radio input "false"
radio input "true"
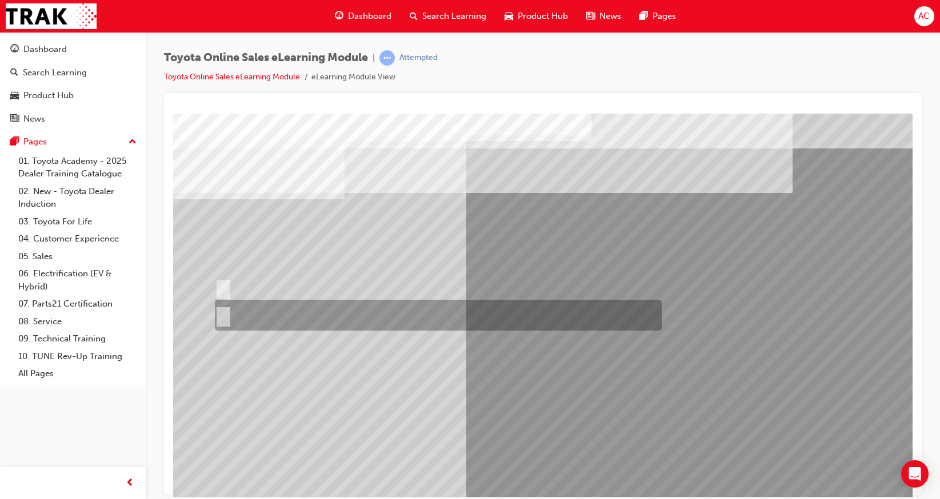
click at [236, 308] on div at bounding box center [435, 315] width 447 height 31
radio input "true"
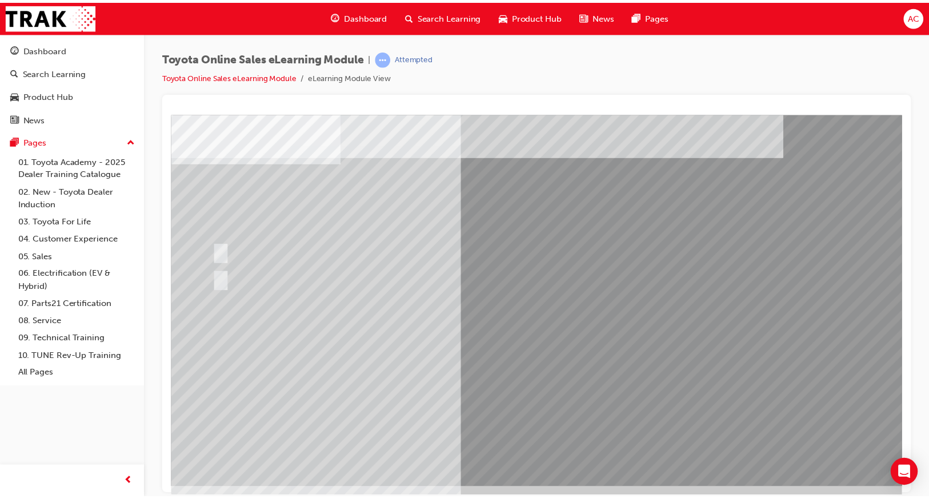
scroll to position [55, 0]
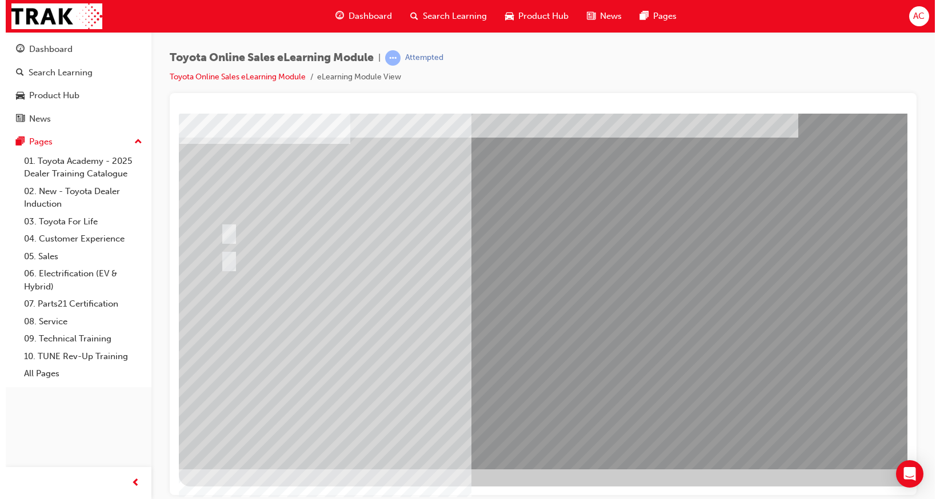
scroll to position [0, 0]
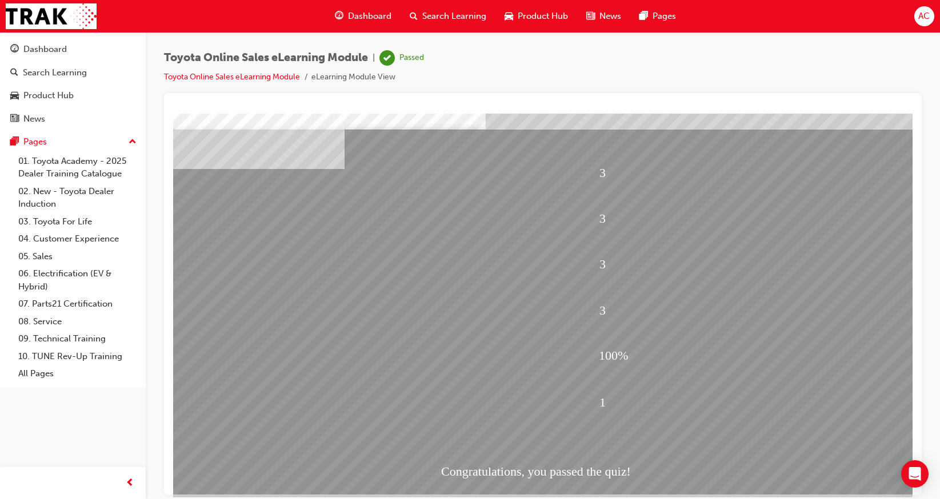
scroll to position [55, 0]
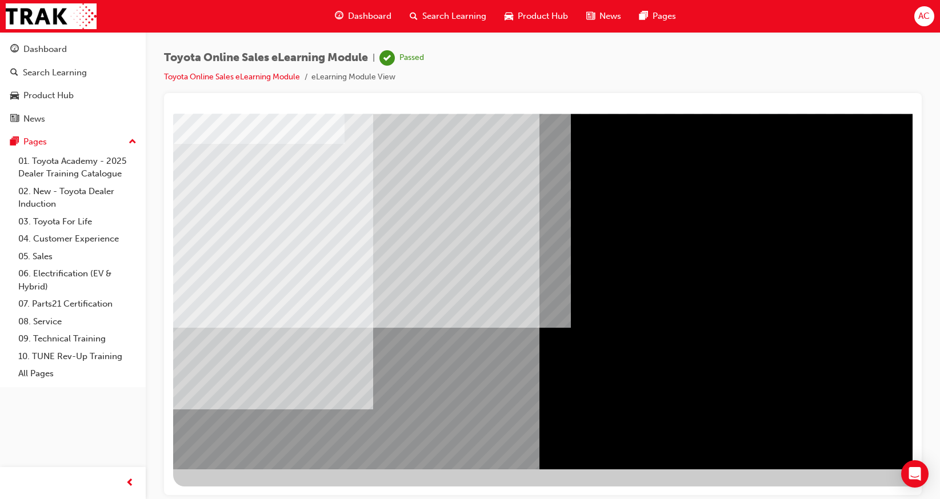
scroll to position [0, 0]
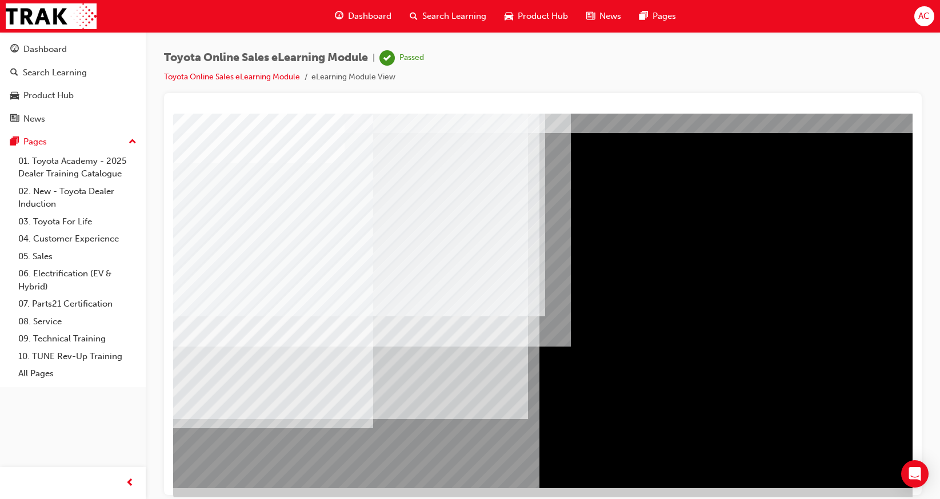
scroll to position [55, 0]
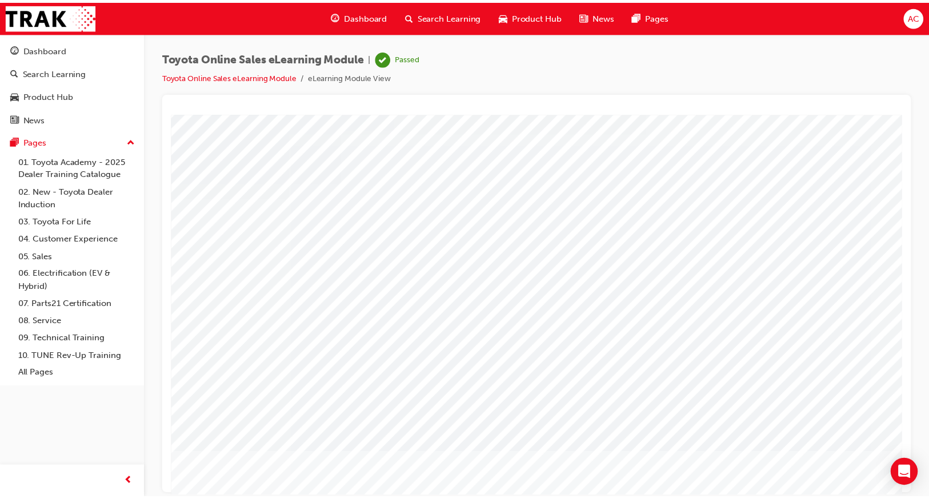
scroll to position [0, 0]
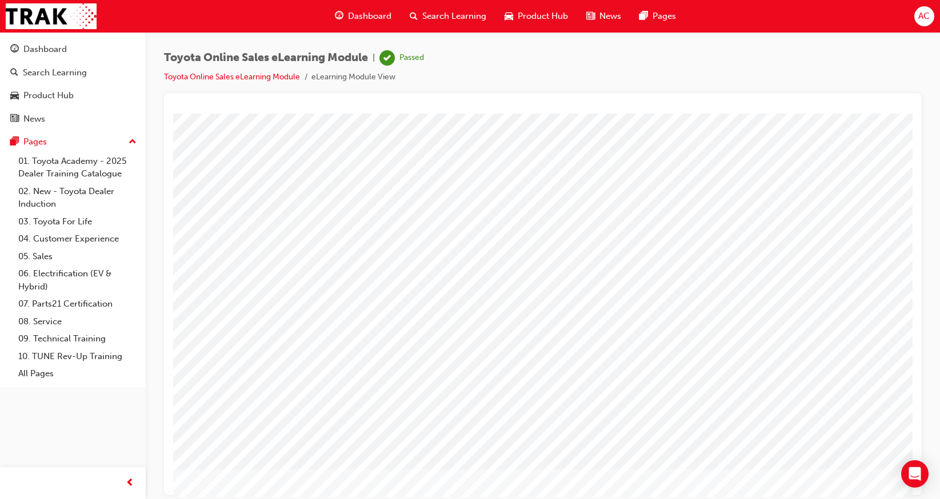
click at [386, 20] on span "Dashboard" at bounding box center [369, 16] width 43 height 13
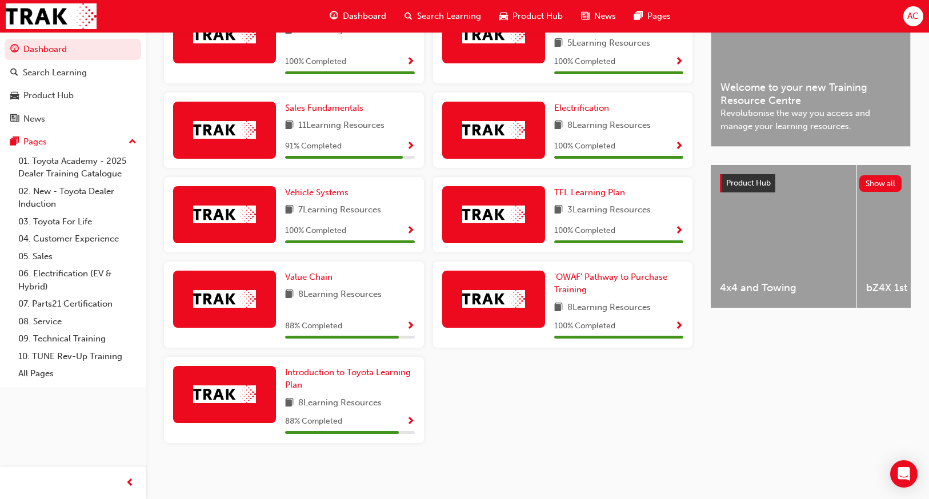
scroll to position [321, 0]
click at [412, 145] on span "Show Progress" at bounding box center [410, 147] width 9 height 10
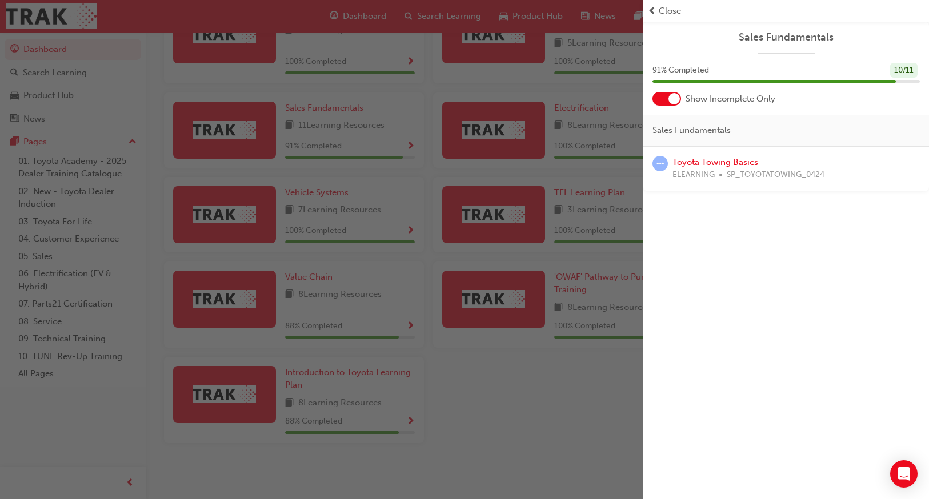
click at [405, 341] on div "button" at bounding box center [321, 249] width 643 height 499
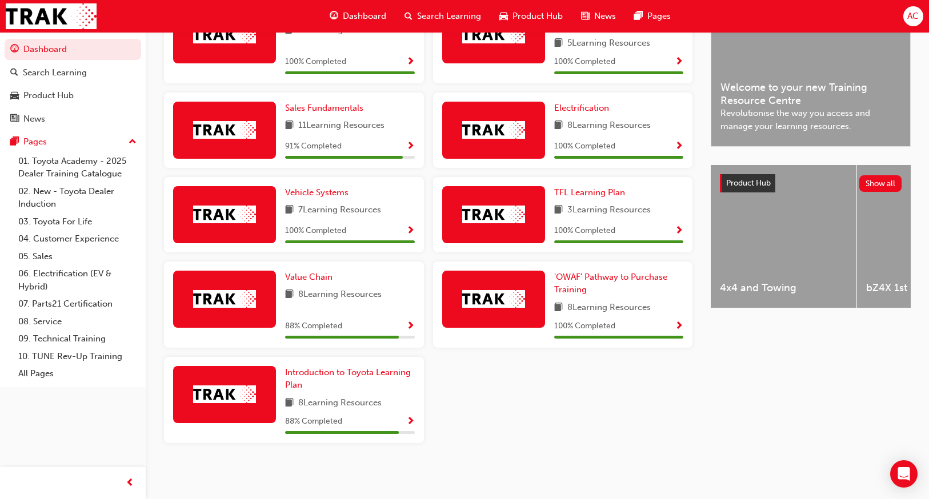
click at [411, 324] on span "Show Progress" at bounding box center [410, 327] width 9 height 10
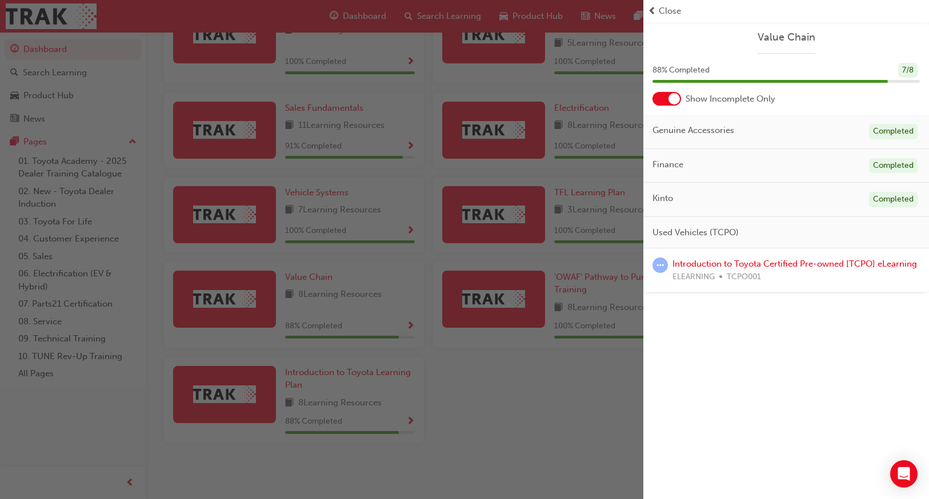
click at [492, 401] on div "button" at bounding box center [321, 249] width 643 height 499
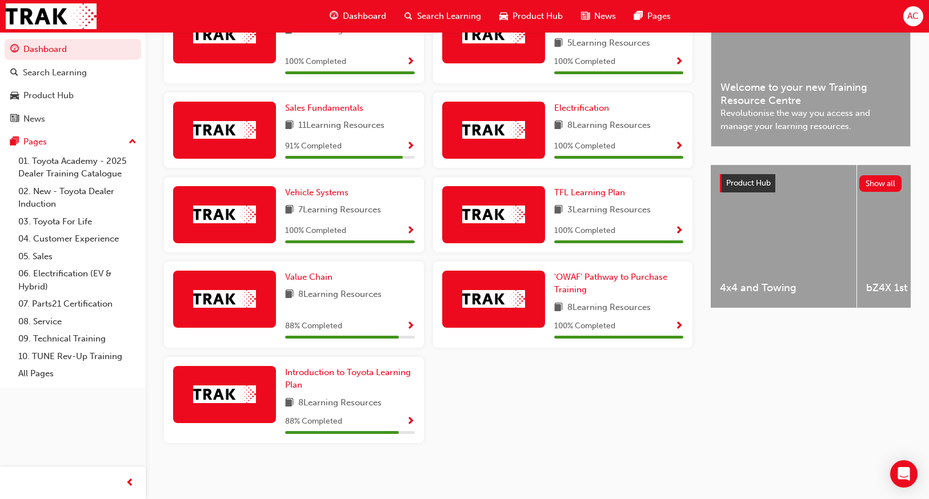
click at [409, 401] on span "Show Progress" at bounding box center [410, 422] width 9 height 10
